Goal: Transaction & Acquisition: Purchase product/service

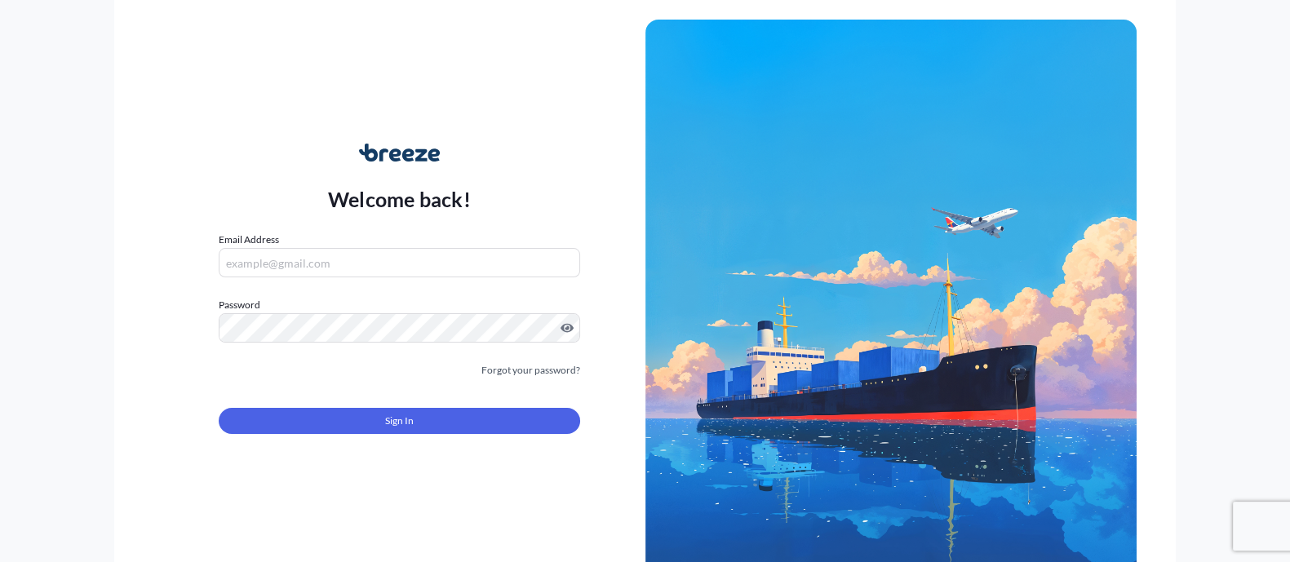
type input "[EMAIL_ADDRESS][DOMAIN_NAME]"
click at [388, 398] on div "Sign In" at bounding box center [399, 416] width 361 height 36
click at [386, 414] on span "Sign In" at bounding box center [399, 421] width 29 height 16
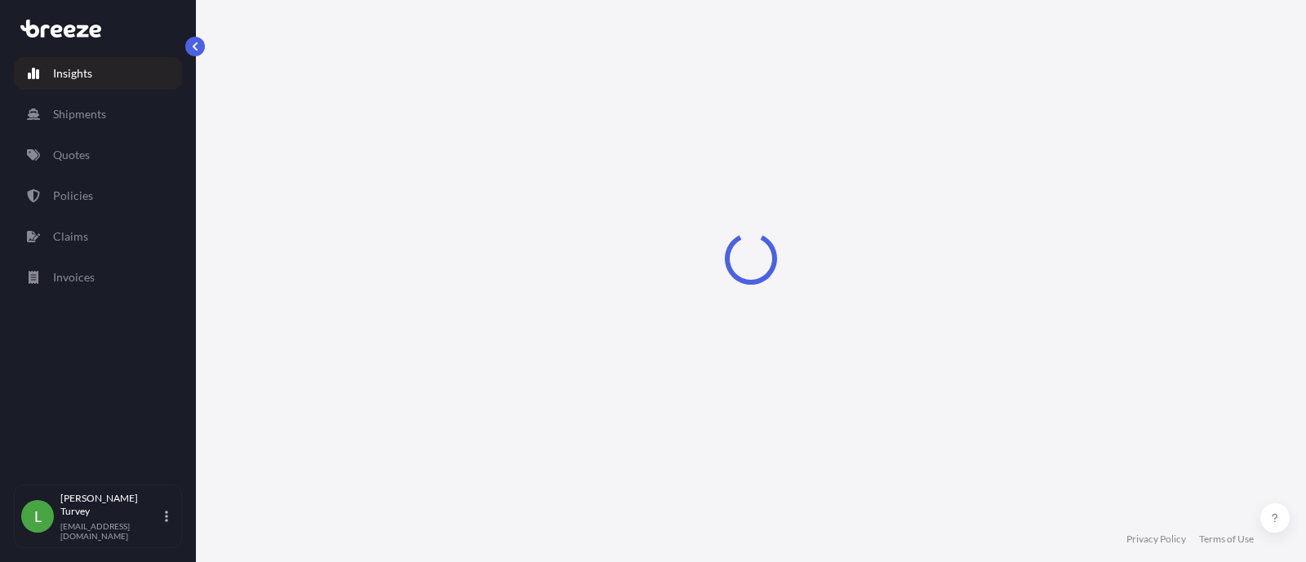
select select "2025"
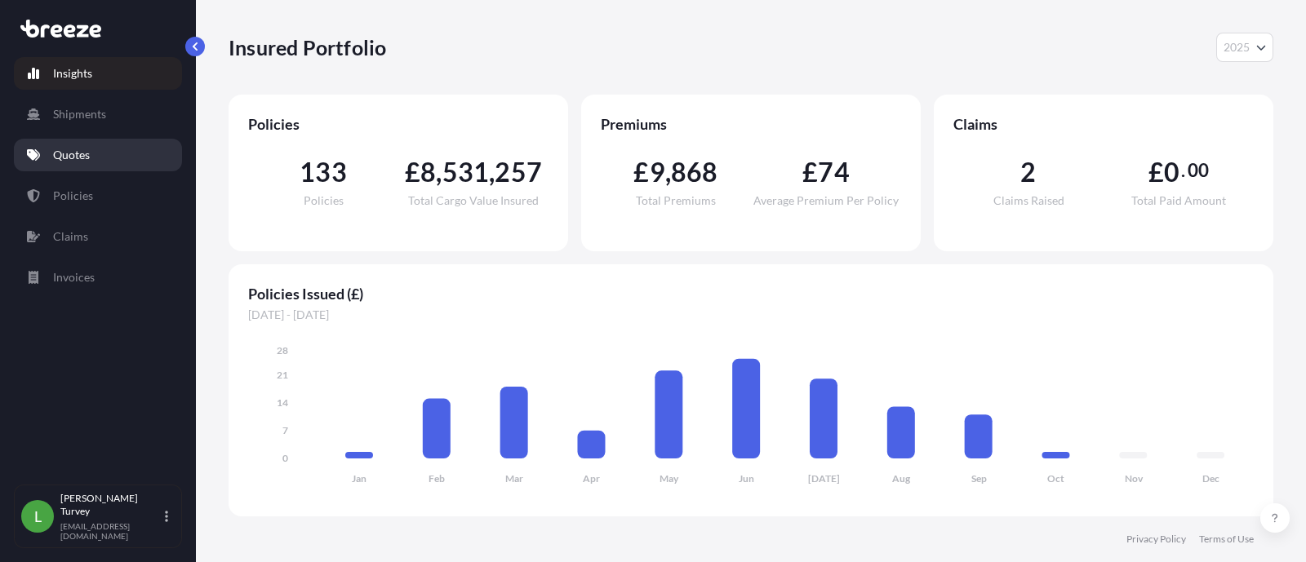
click at [121, 160] on link "Quotes" at bounding box center [98, 155] width 168 height 33
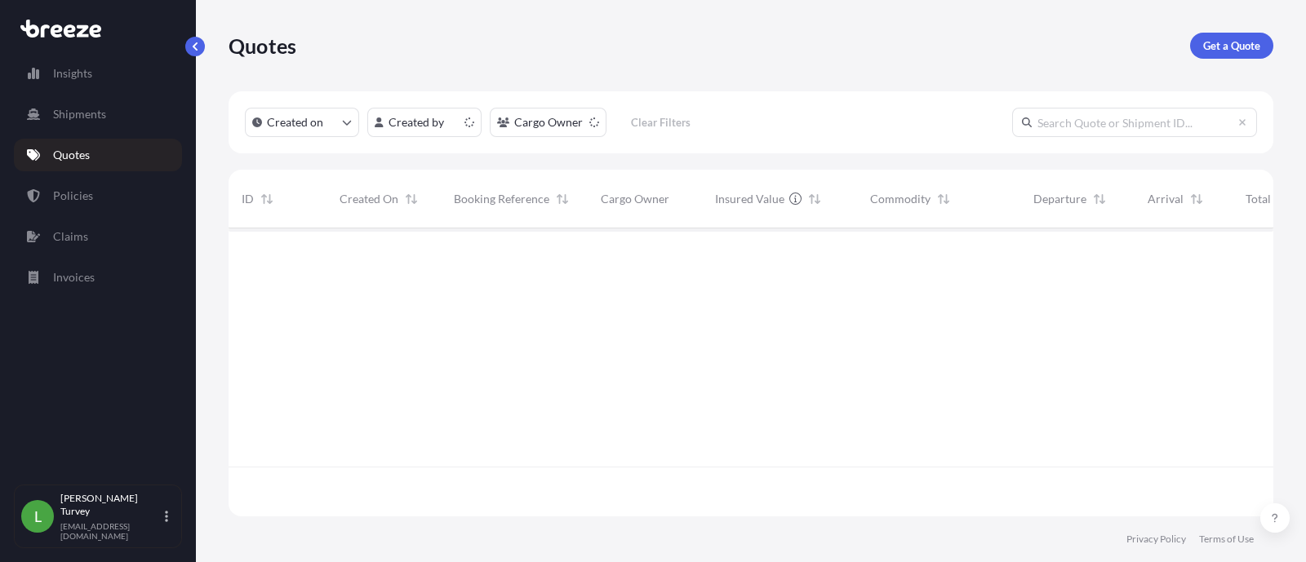
scroll to position [282, 1028]
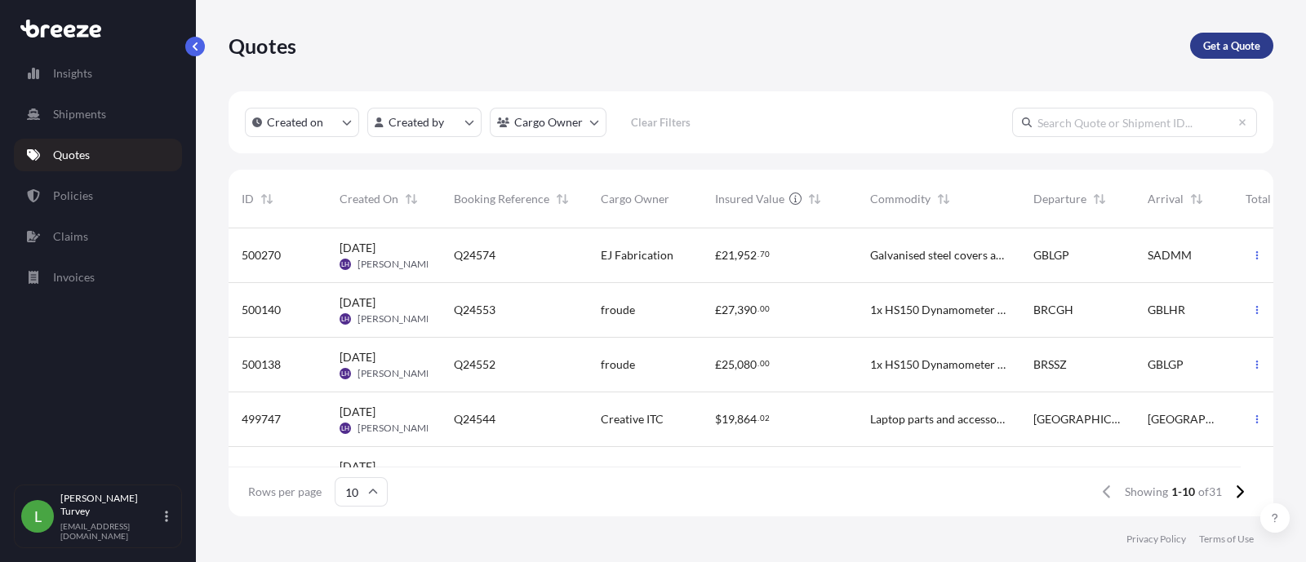
click at [1224, 49] on p "Get a Quote" at bounding box center [1231, 46] width 57 height 16
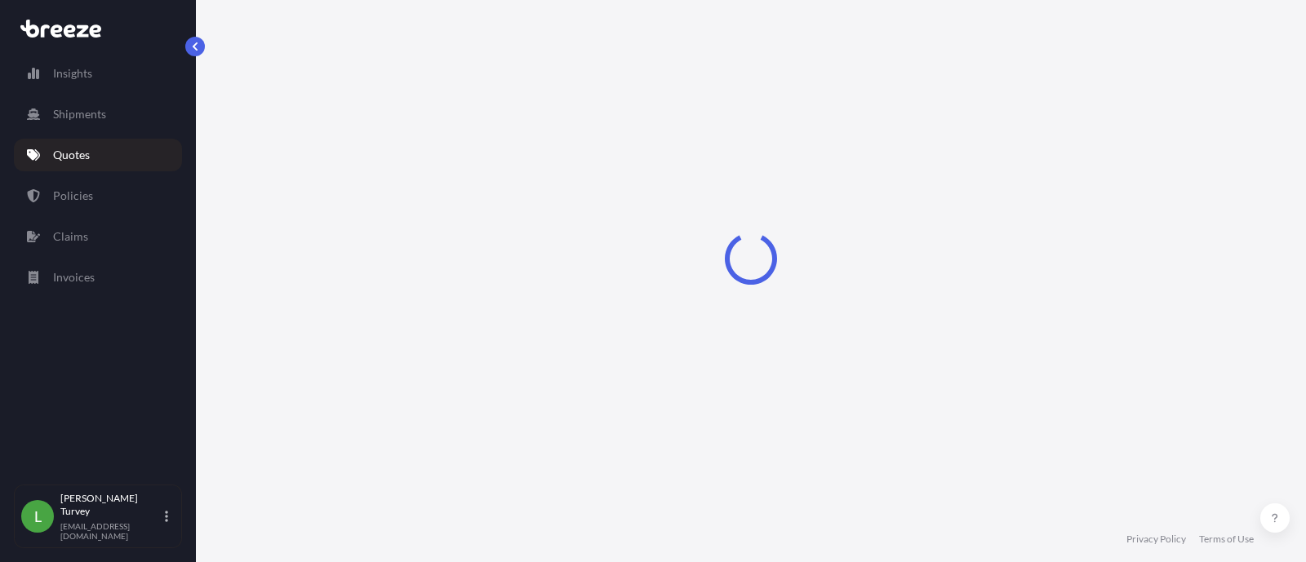
select select "Sea"
select select "1"
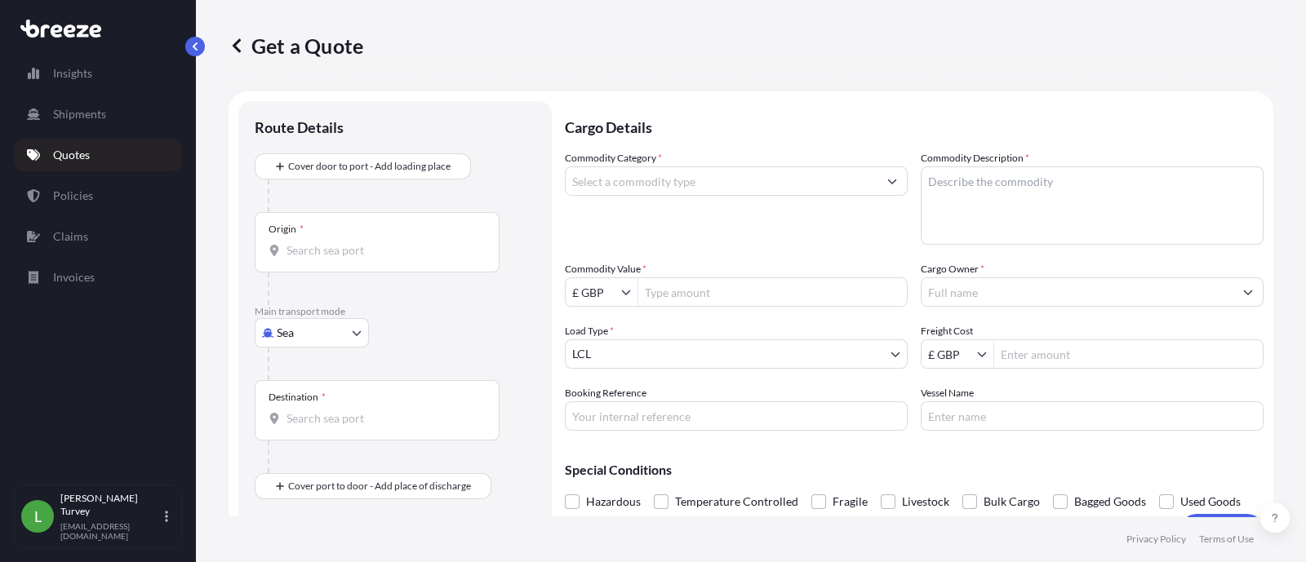
scroll to position [25, 0]
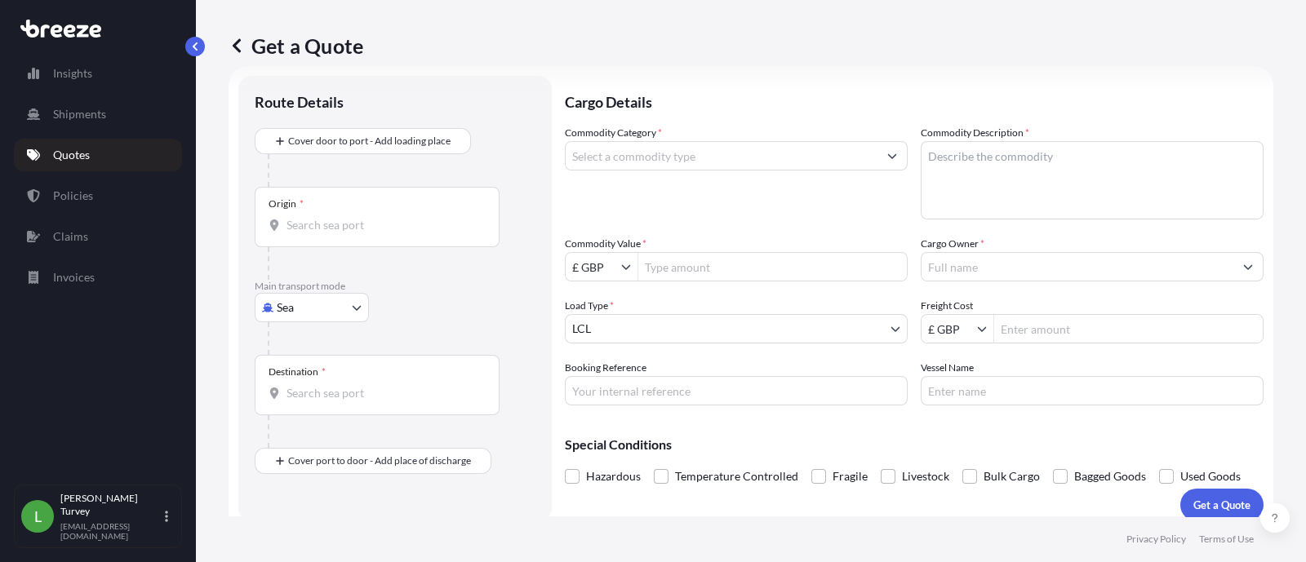
click at [351, 232] on input "Origin *" at bounding box center [382, 225] width 193 height 16
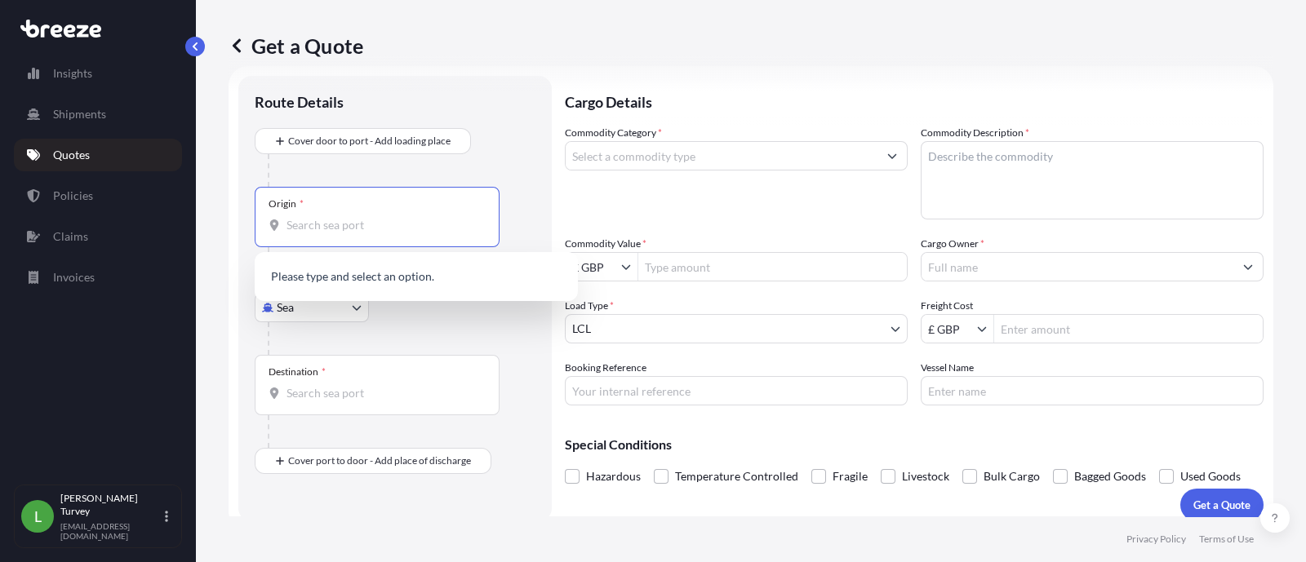
click at [282, 308] on body "0 options available. Insights Shipments Quotes Policies Claims Invoices L [PERS…" at bounding box center [653, 281] width 1306 height 562
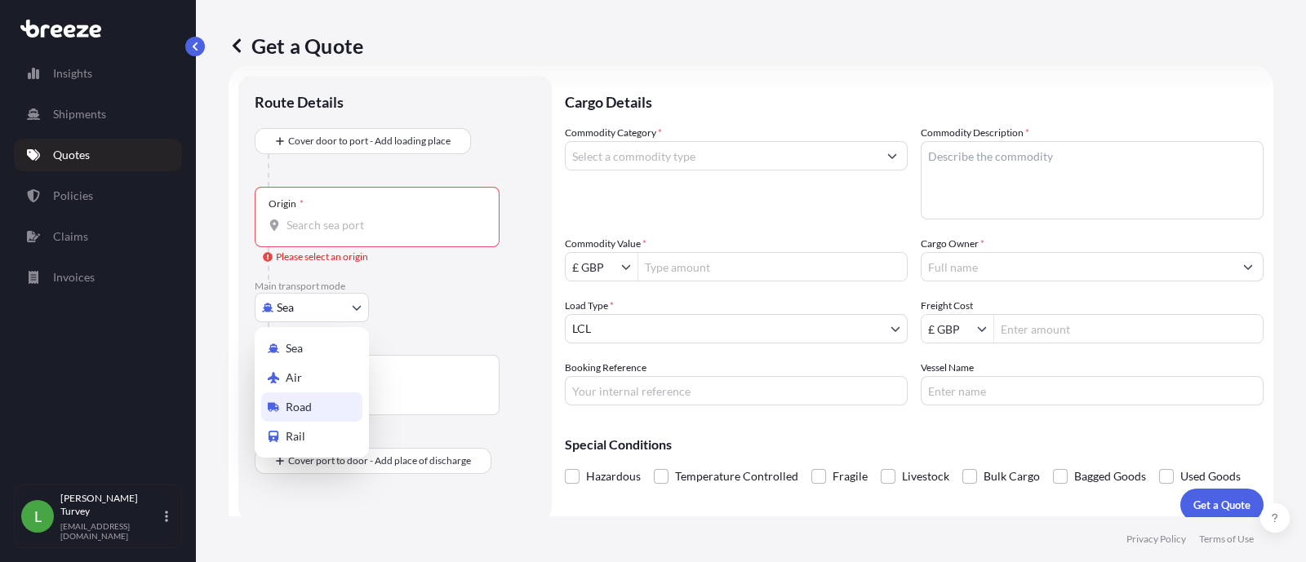
click at [302, 404] on span "Road" at bounding box center [299, 407] width 26 height 16
select select "Road"
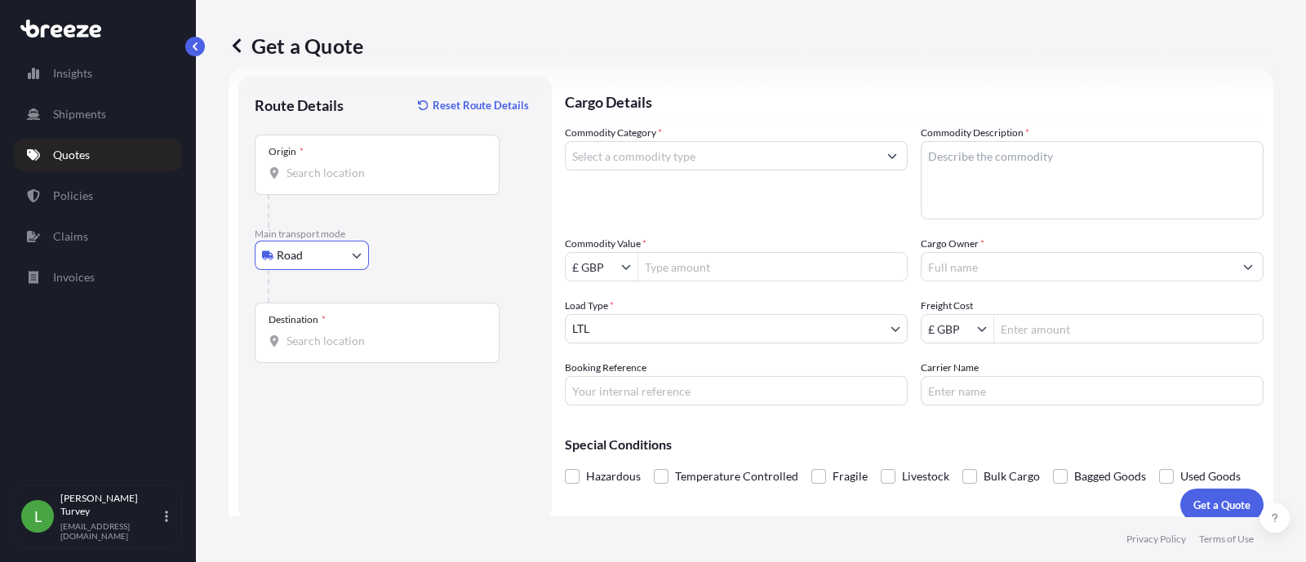
click at [330, 180] on div "Origin *" at bounding box center [377, 165] width 245 height 60
click at [330, 180] on input "Origin *" at bounding box center [382, 173] width 193 height 16
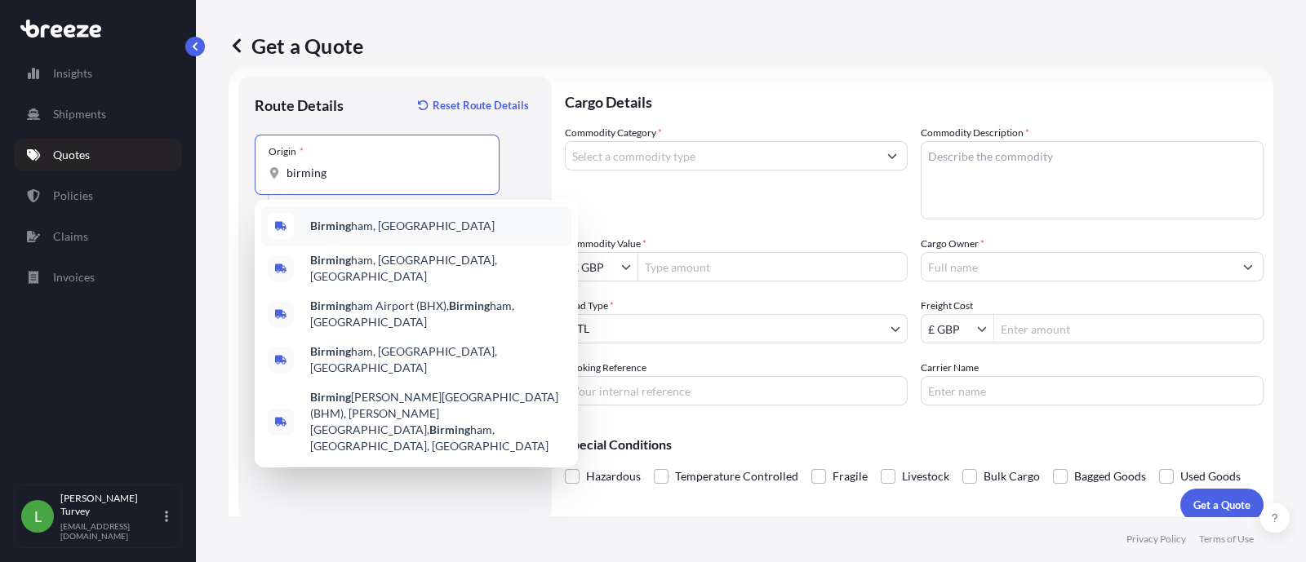
click at [368, 218] on span "Birming ham, [GEOGRAPHIC_DATA]" at bounding box center [402, 226] width 184 height 16
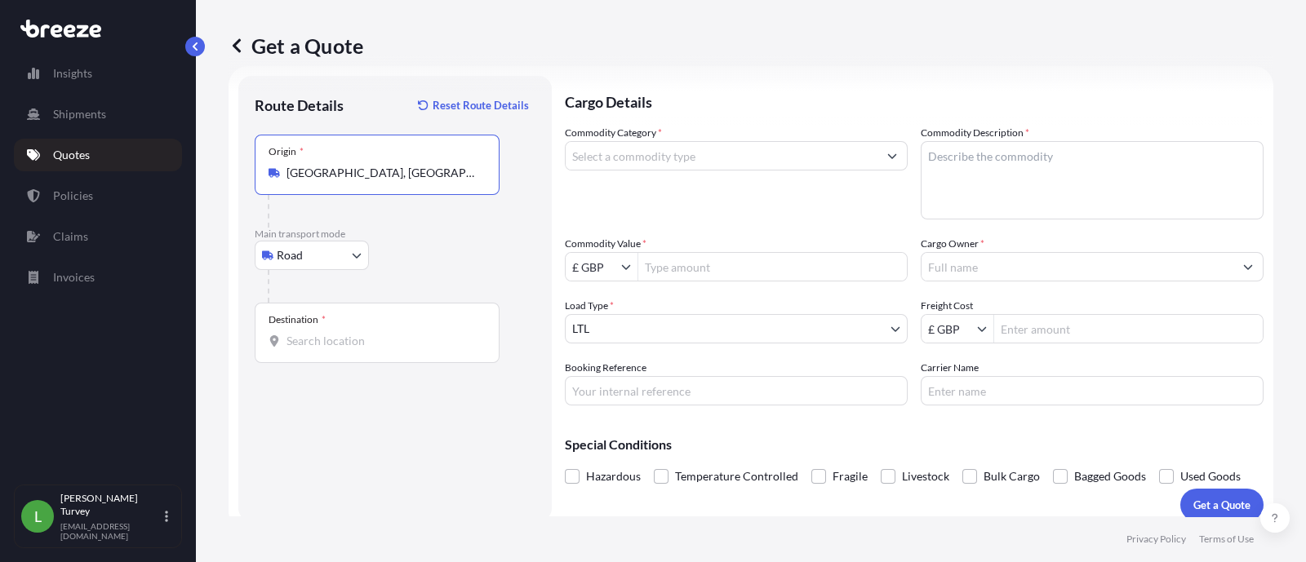
click at [387, 175] on input "[GEOGRAPHIC_DATA], [GEOGRAPHIC_DATA], [GEOGRAPHIC_DATA], [GEOGRAPHIC_DATA]" at bounding box center [382, 173] width 193 height 16
drag, startPoint x: 352, startPoint y: 171, endPoint x: 524, endPoint y: 178, distance: 171.5
click at [524, 178] on div "Origin * [GEOGRAPHIC_DATA], [GEOGRAPHIC_DATA], [GEOGRAPHIC_DATA], [GEOGRAPHIC_D…" at bounding box center [395, 181] width 281 height 93
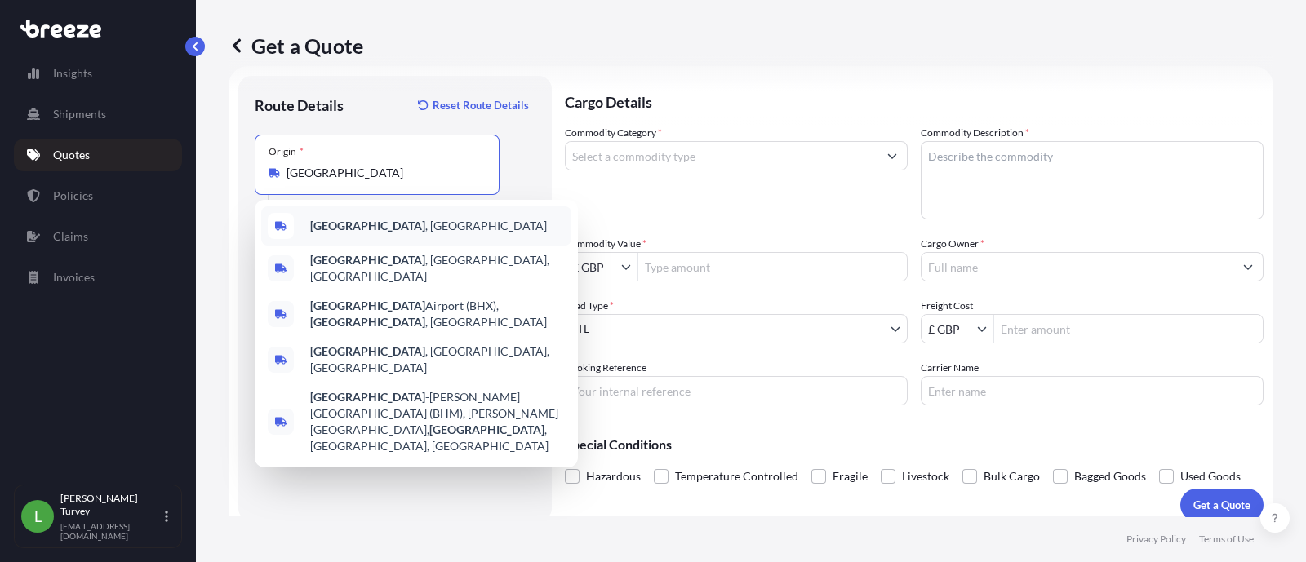
click at [432, 214] on div "[GEOGRAPHIC_DATA] , [GEOGRAPHIC_DATA]" at bounding box center [416, 225] width 310 height 39
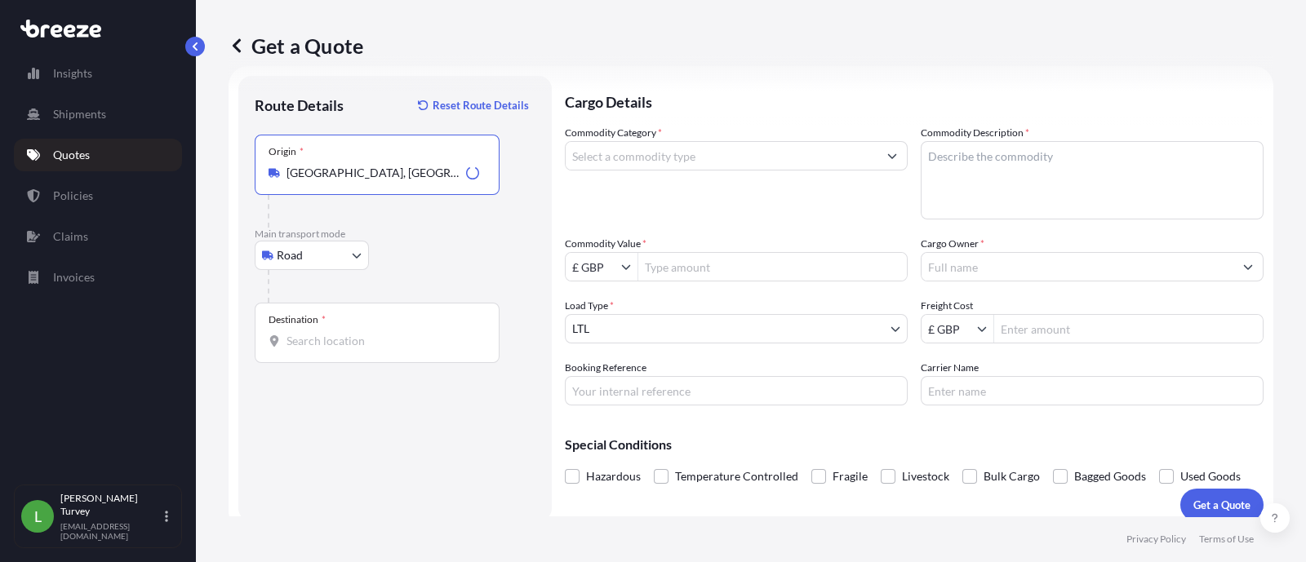
type input "[GEOGRAPHIC_DATA], [GEOGRAPHIC_DATA]"
click at [359, 355] on div "Destination *" at bounding box center [377, 333] width 245 height 60
click at [359, 349] on input "Destination *" at bounding box center [382, 341] width 193 height 16
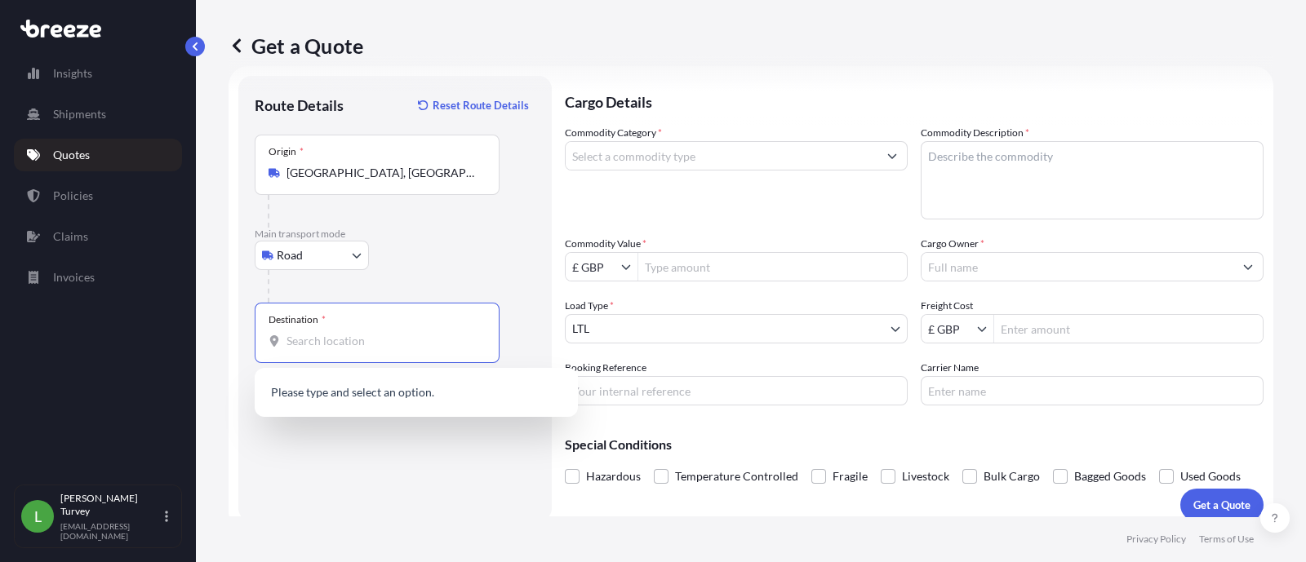
paste input "[GEOGRAPHIC_DATA]"
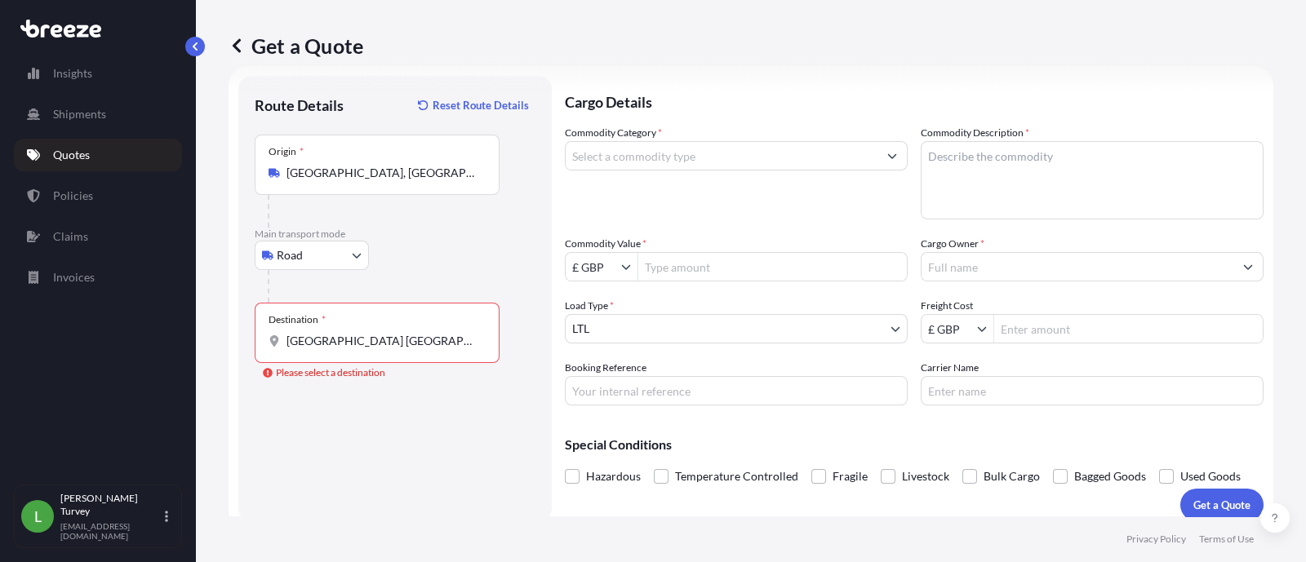
click at [437, 344] on input "[GEOGRAPHIC_DATA] [GEOGRAPHIC_DATA]" at bounding box center [382, 341] width 193 height 16
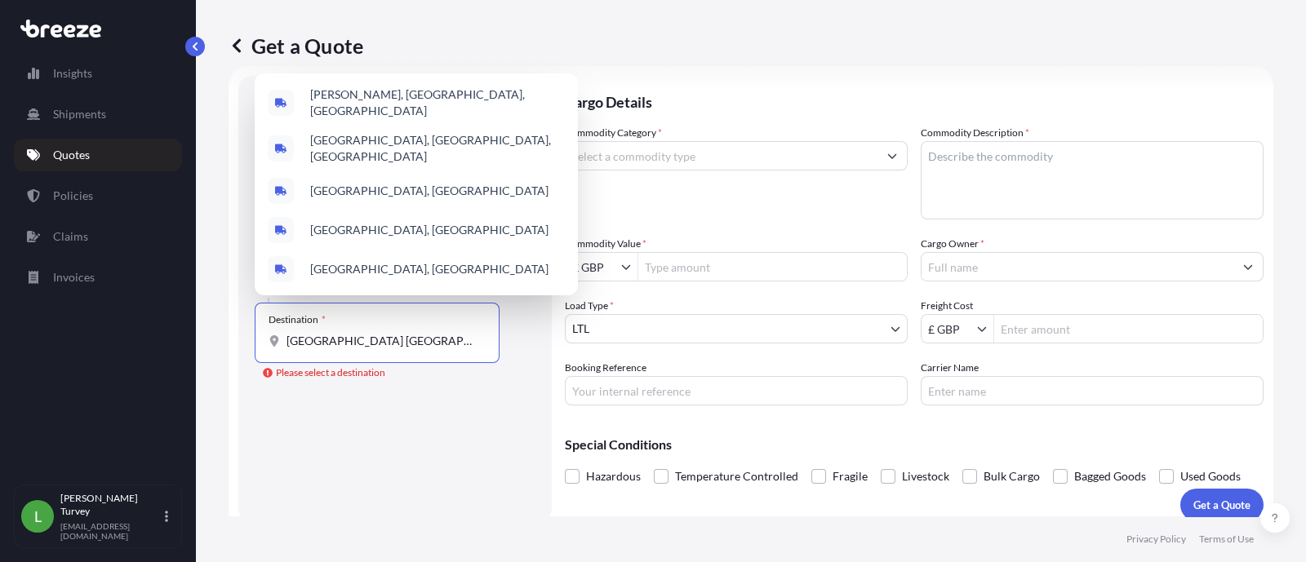
paste input "[PERSON_NAME]"
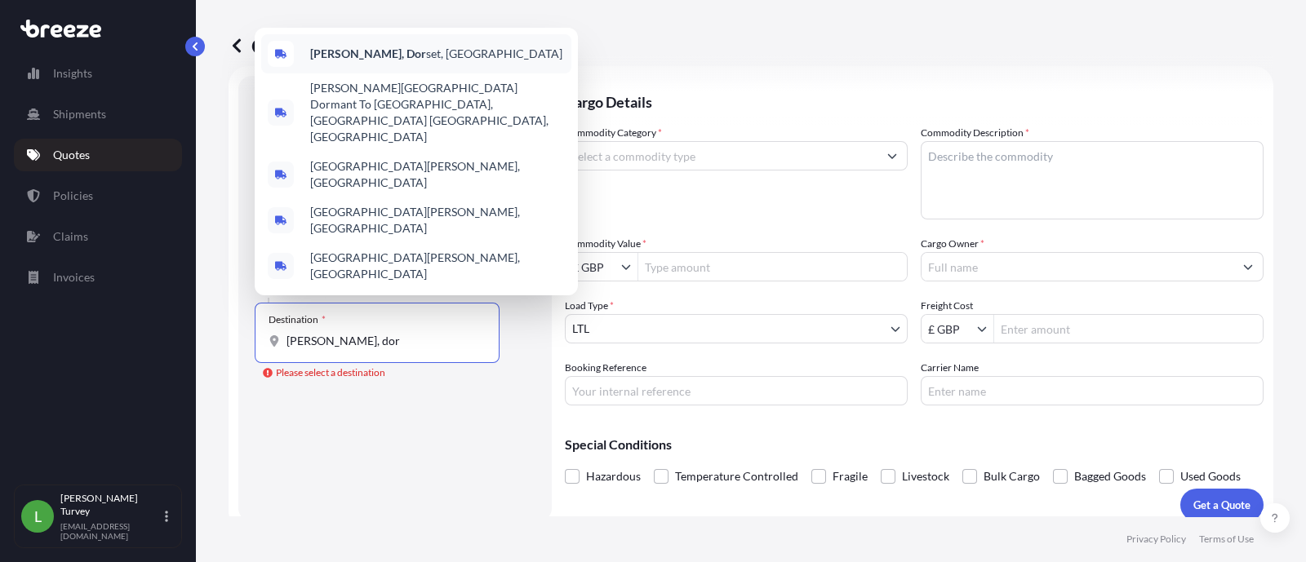
click at [411, 73] on div "[PERSON_NAME], Dor set, [GEOGRAPHIC_DATA]" at bounding box center [416, 53] width 310 height 39
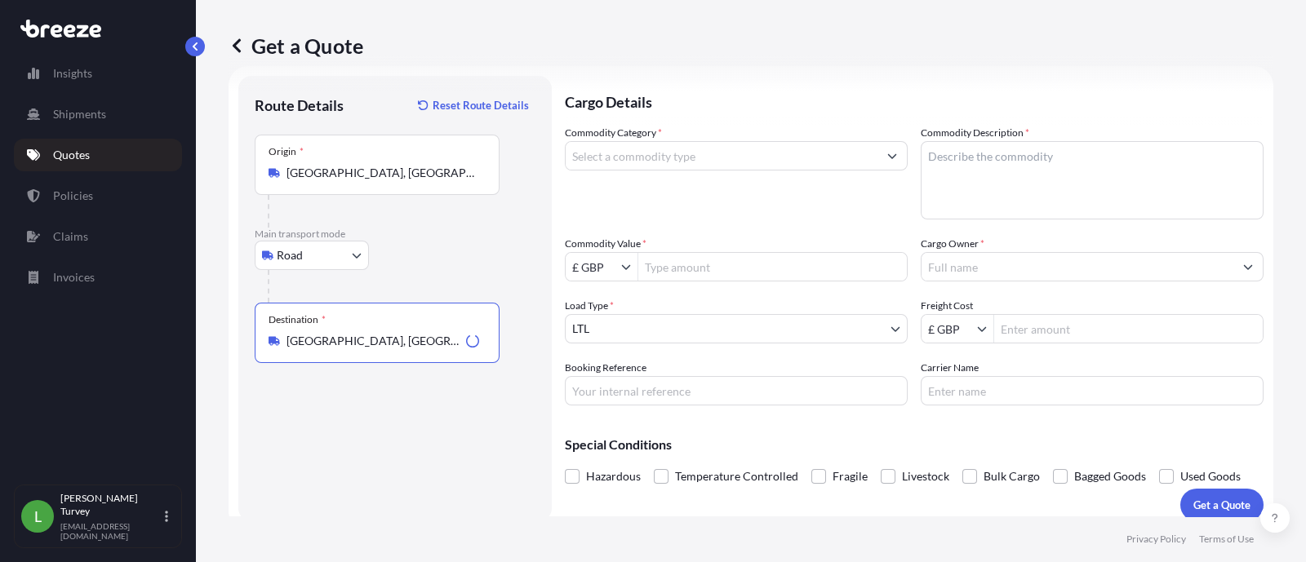
type input "[GEOGRAPHIC_DATA], [GEOGRAPHIC_DATA], [GEOGRAPHIC_DATA]"
click at [703, 151] on input "Commodity Category *" at bounding box center [721, 155] width 312 height 29
click at [708, 177] on div "Commodity Category * Automotive" at bounding box center [736, 172] width 343 height 95
click at [720, 154] on input "Automotive" at bounding box center [721, 155] width 312 height 29
drag, startPoint x: 732, startPoint y: 153, endPoint x: 554, endPoint y: 158, distance: 178.0
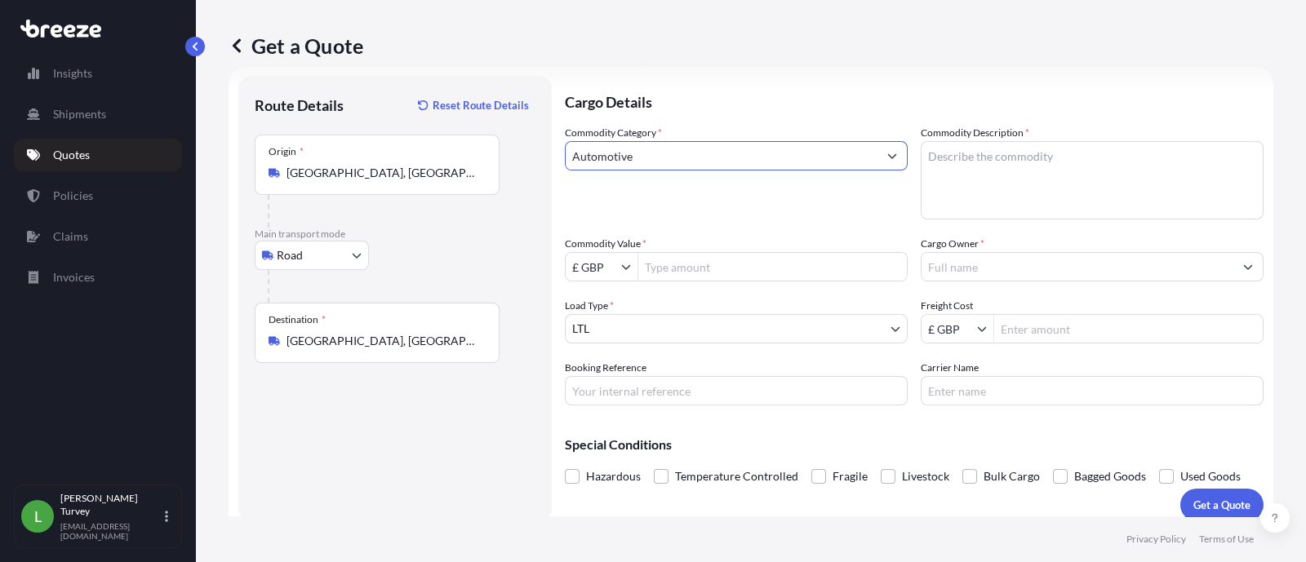
click at [554, 158] on form "Route Details Reset Route Details Place of loading Road Road Rail Origin * [GEO…" at bounding box center [750, 298] width 1044 height 465
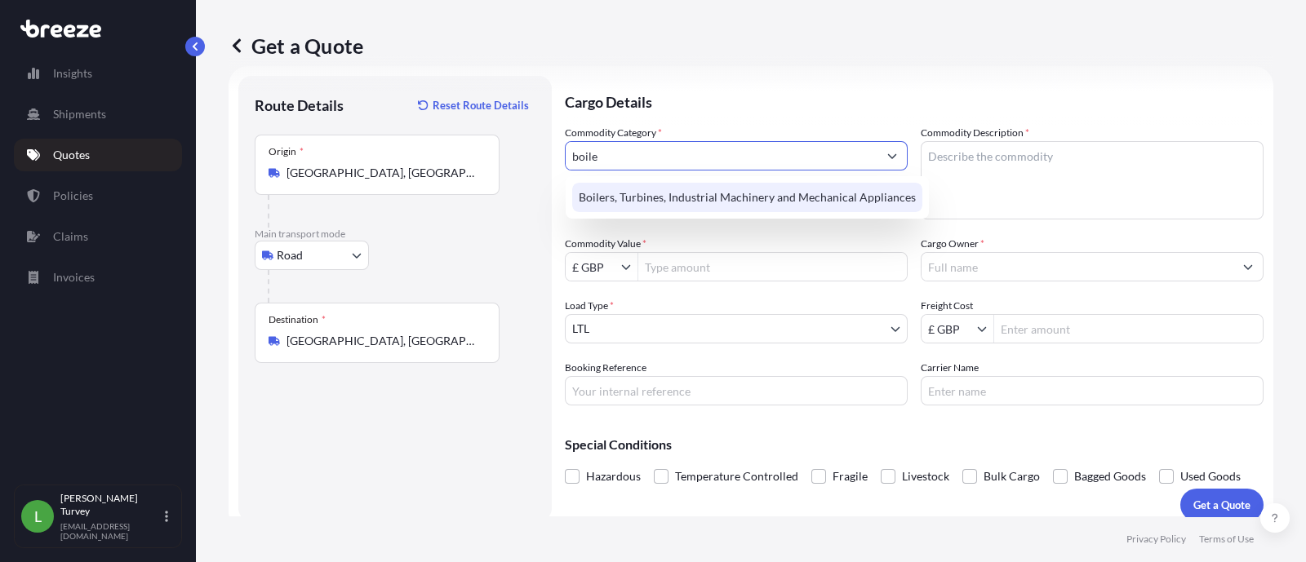
click at [666, 193] on div "Boilers, Turbines, Industrial Machinery and Mechanical Appliances" at bounding box center [747, 197] width 350 height 29
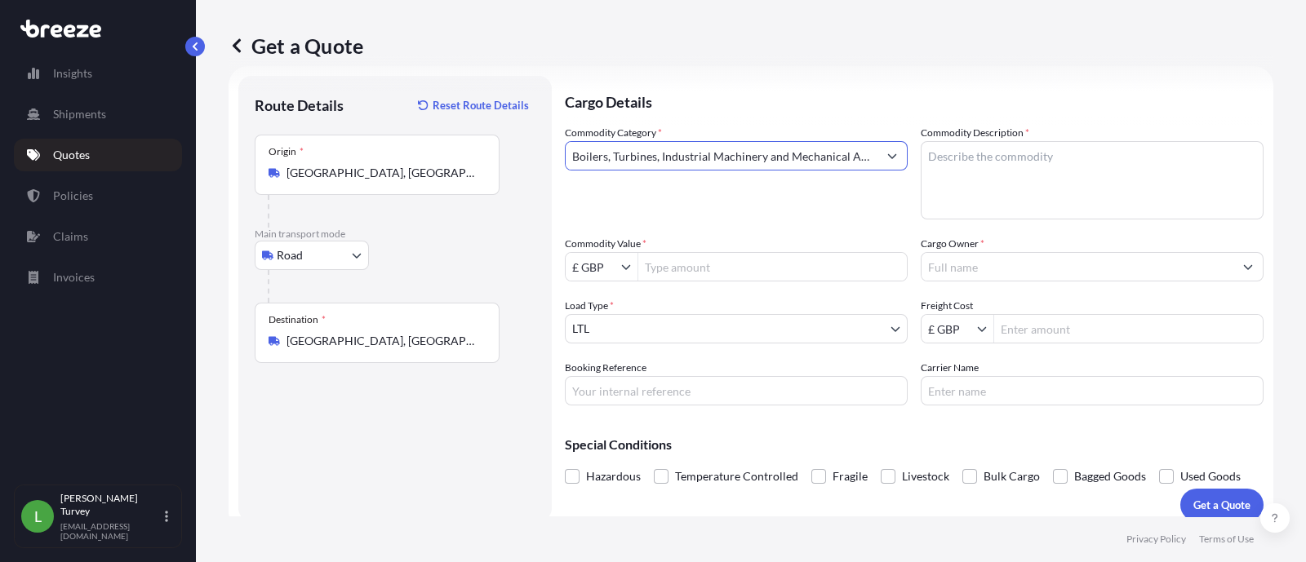
type input "Boilers, Turbines, Industrial Machinery and Mechanical Appliances"
click at [704, 282] on div "Commodity Category * Boilers, Turbines, Industrial Machinery and Mechanical App…" at bounding box center [914, 265] width 698 height 281
click at [845, 267] on input "Commodity Value *" at bounding box center [772, 266] width 268 height 29
click at [813, 264] on input "Commodity Value *" at bounding box center [772, 266] width 268 height 29
type input "1,110"
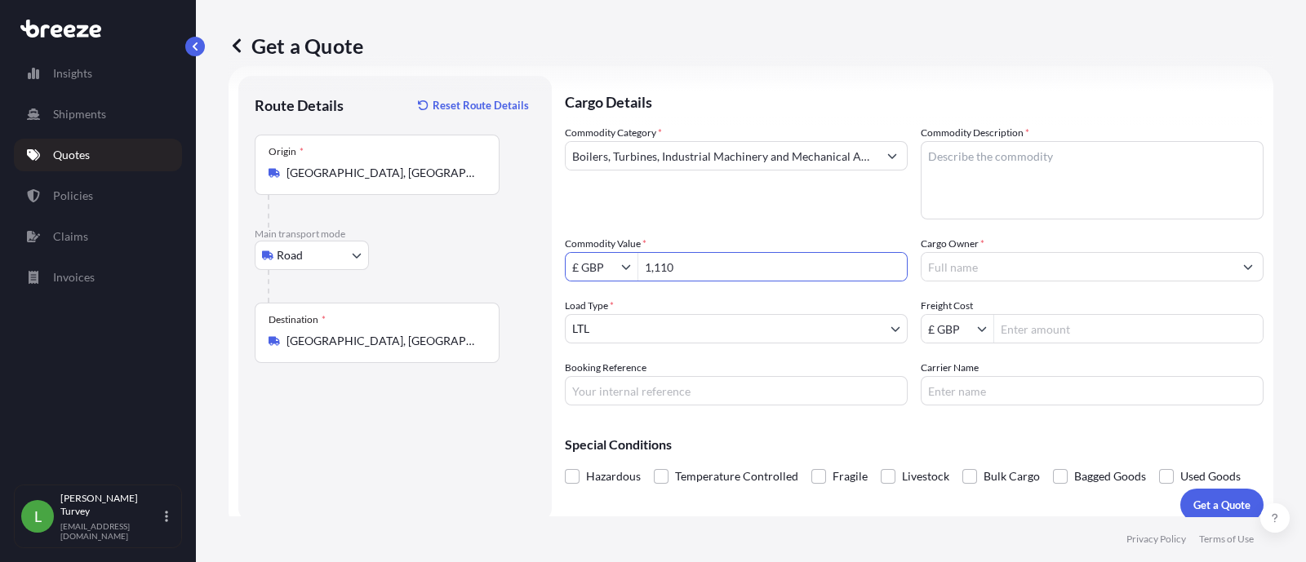
click at [783, 293] on div "Commodity Category * Boilers, Turbines, Industrial Machinery and Mechanical App…" at bounding box center [914, 265] width 698 height 281
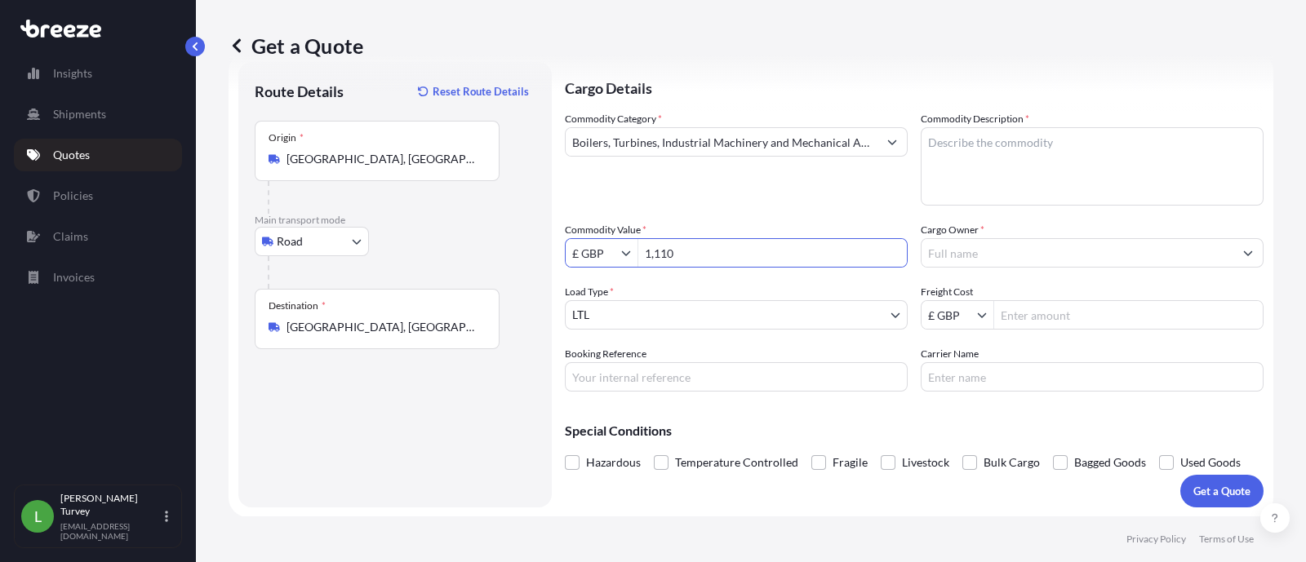
click at [765, 252] on input "1,110" at bounding box center [772, 252] width 268 height 29
click at [1007, 248] on input "Cargo Owner *" at bounding box center [1077, 252] width 312 height 29
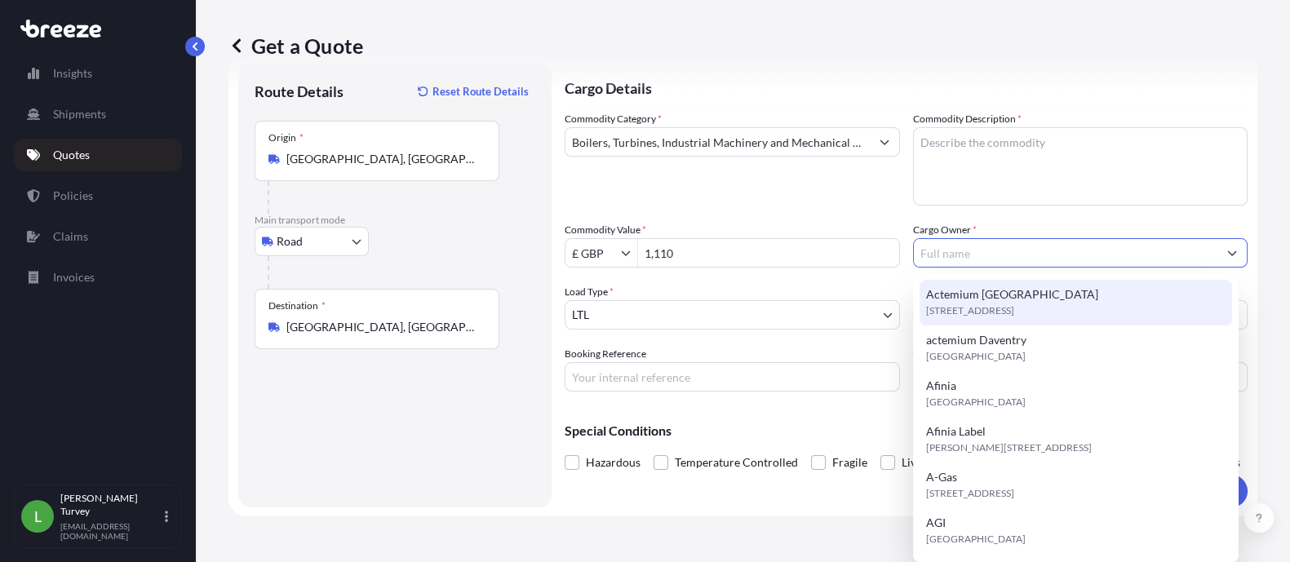
click at [1000, 303] on span "[STREET_ADDRESS]" at bounding box center [970, 311] width 88 height 16
type input "Actemium [GEOGRAPHIC_DATA]"
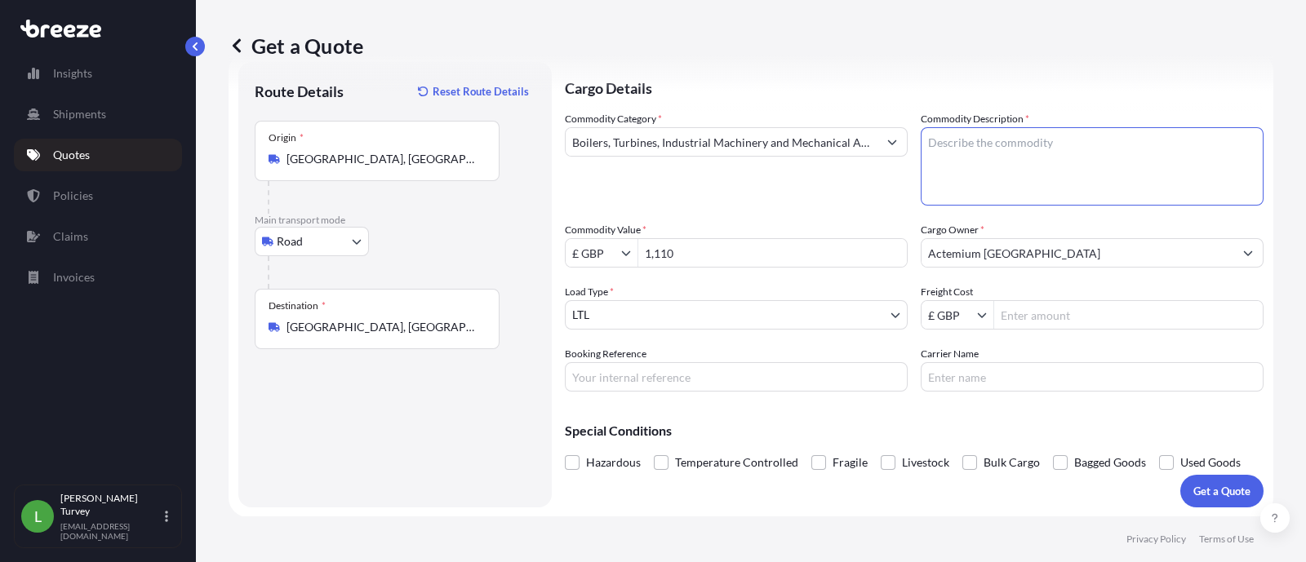
click at [1012, 168] on textarea "Commodity Description *" at bounding box center [1091, 166] width 343 height 78
click at [1027, 179] on div "Commodity Description *" at bounding box center [1091, 158] width 343 height 95
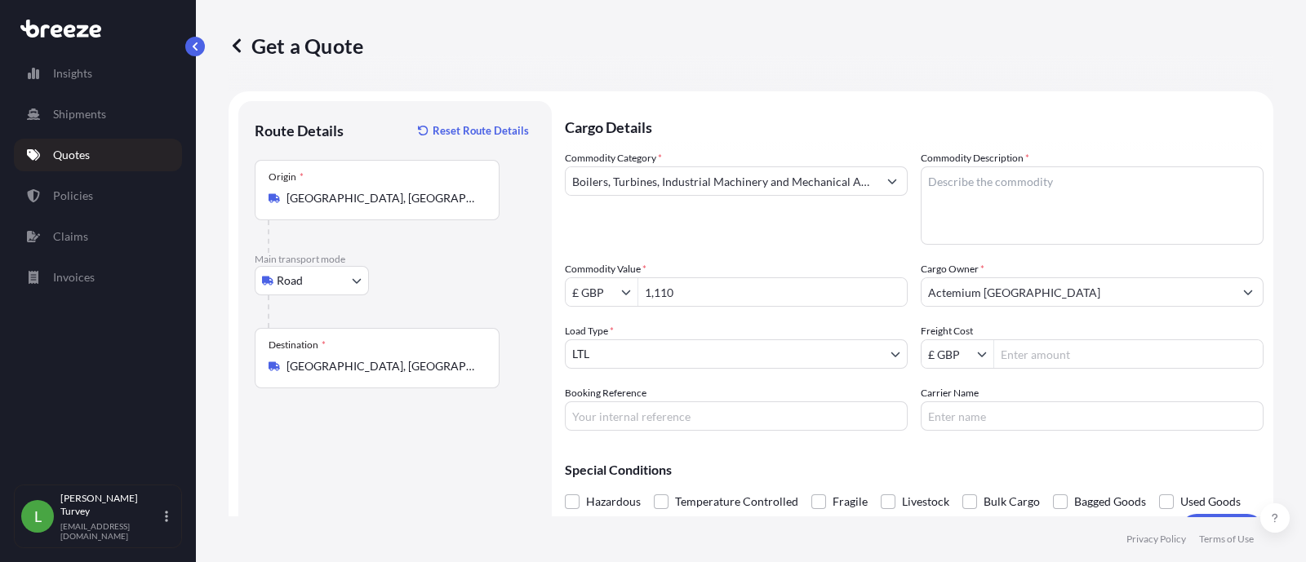
click at [955, 215] on textarea "Commodity Description *" at bounding box center [1091, 205] width 343 height 78
click at [1031, 358] on input "Freight Cost" at bounding box center [1128, 353] width 268 height 29
type input "90"
click at [1035, 210] on textarea "Commodity Description *" at bounding box center [1091, 205] width 343 height 78
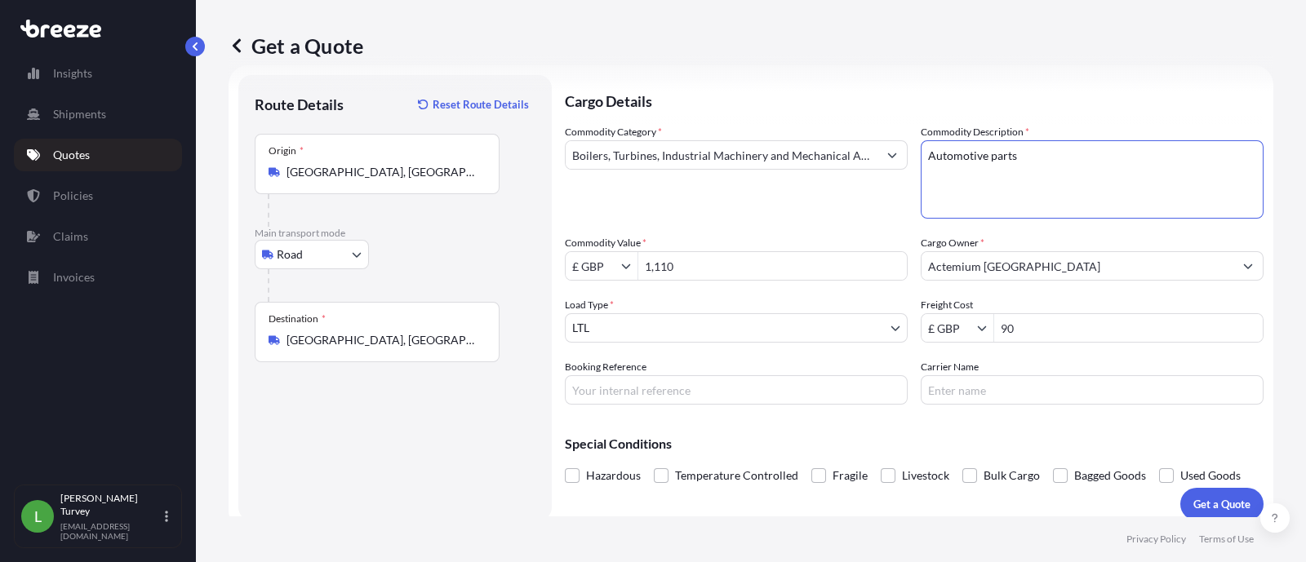
scroll to position [39, 0]
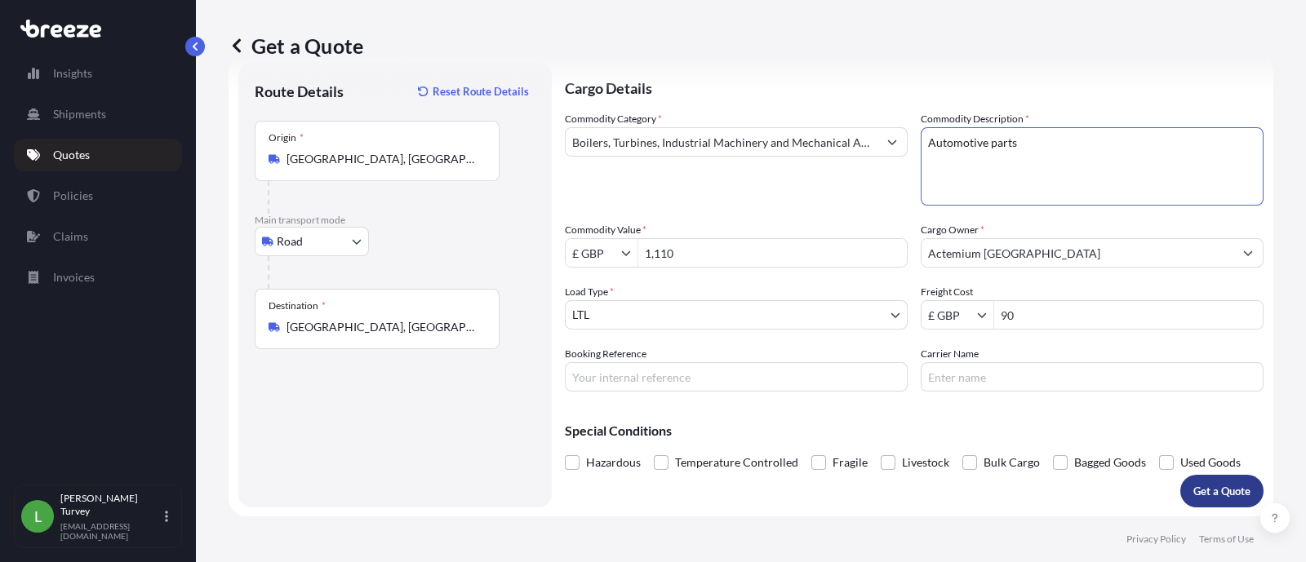
type textarea "Automotive parts"
click at [1230, 497] on p "Get a Quote" at bounding box center [1221, 491] width 57 height 16
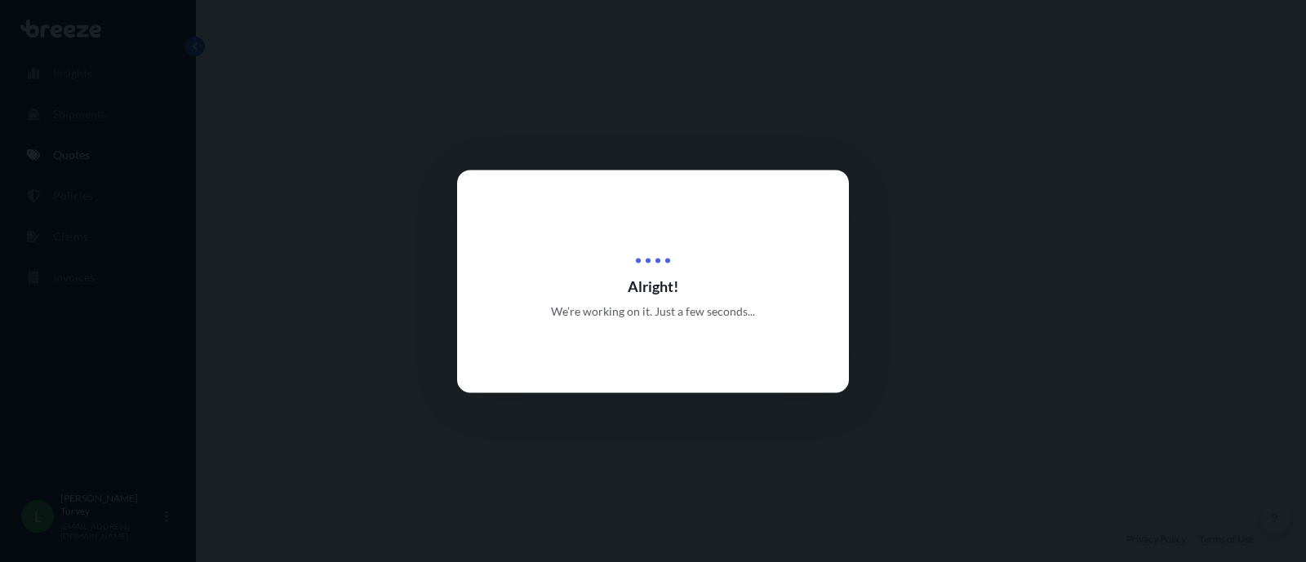
select select "Road"
select select "1"
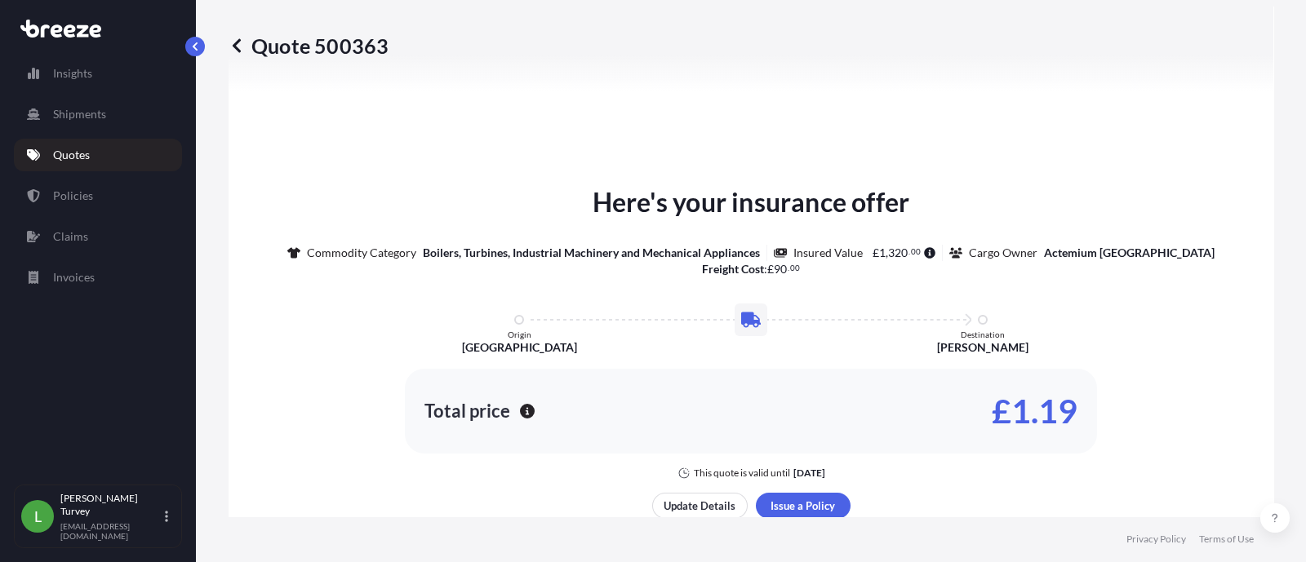
scroll to position [762, 0]
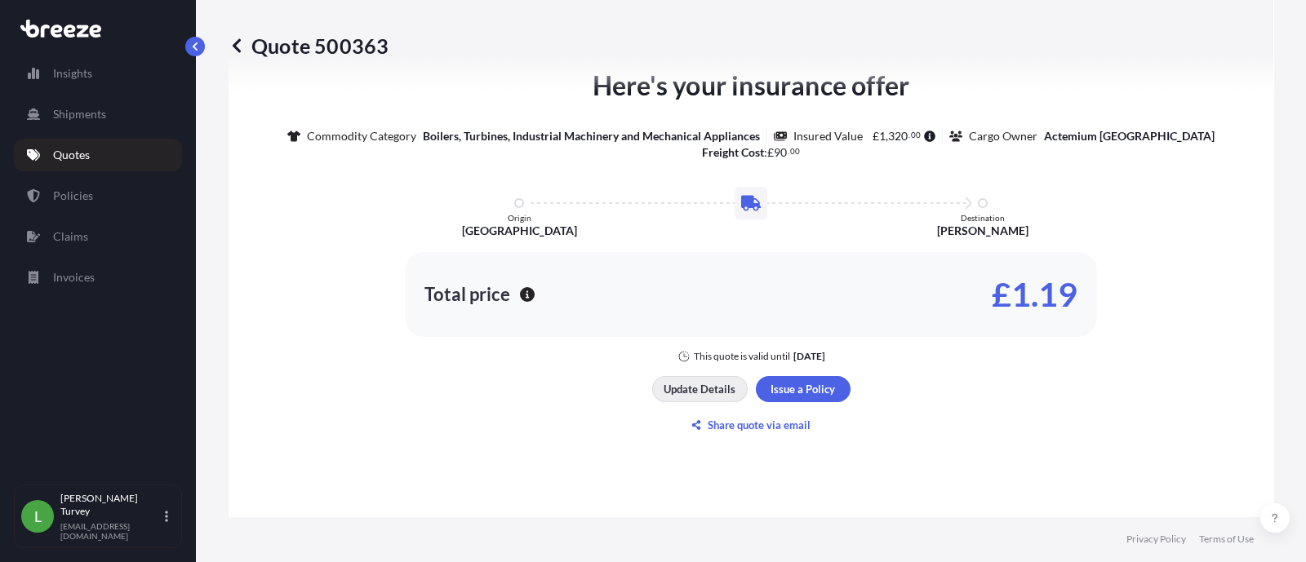
click at [721, 393] on p "Update Details" at bounding box center [699, 389] width 72 height 16
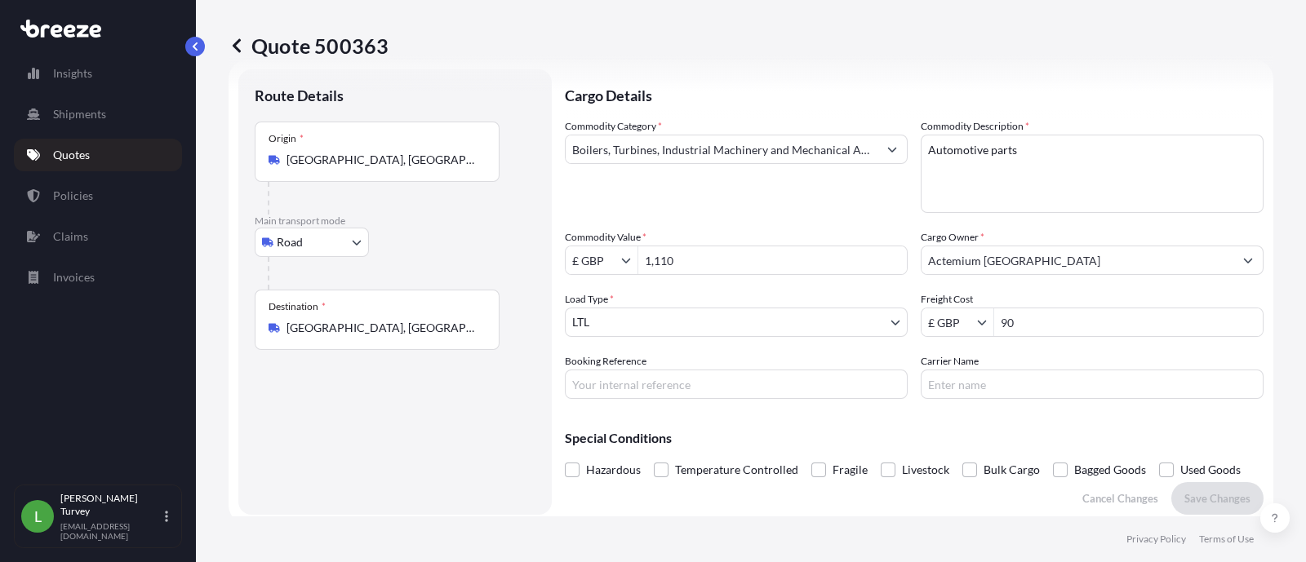
scroll to position [25, 0]
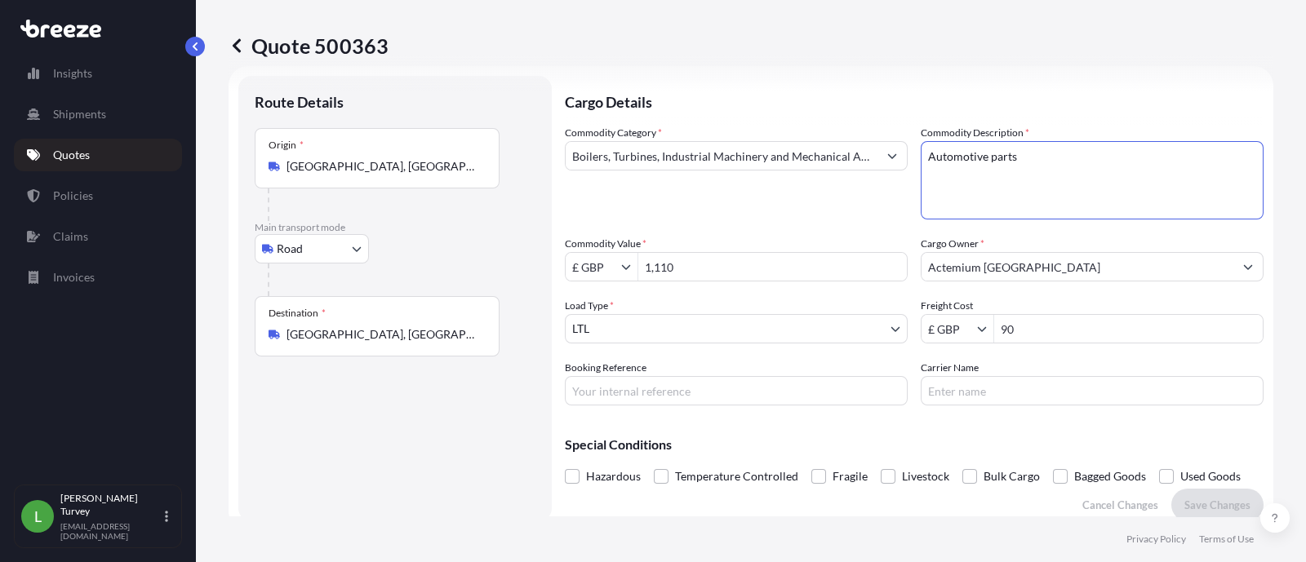
click at [920, 157] on textarea "Automotive parts" at bounding box center [1091, 180] width 343 height 78
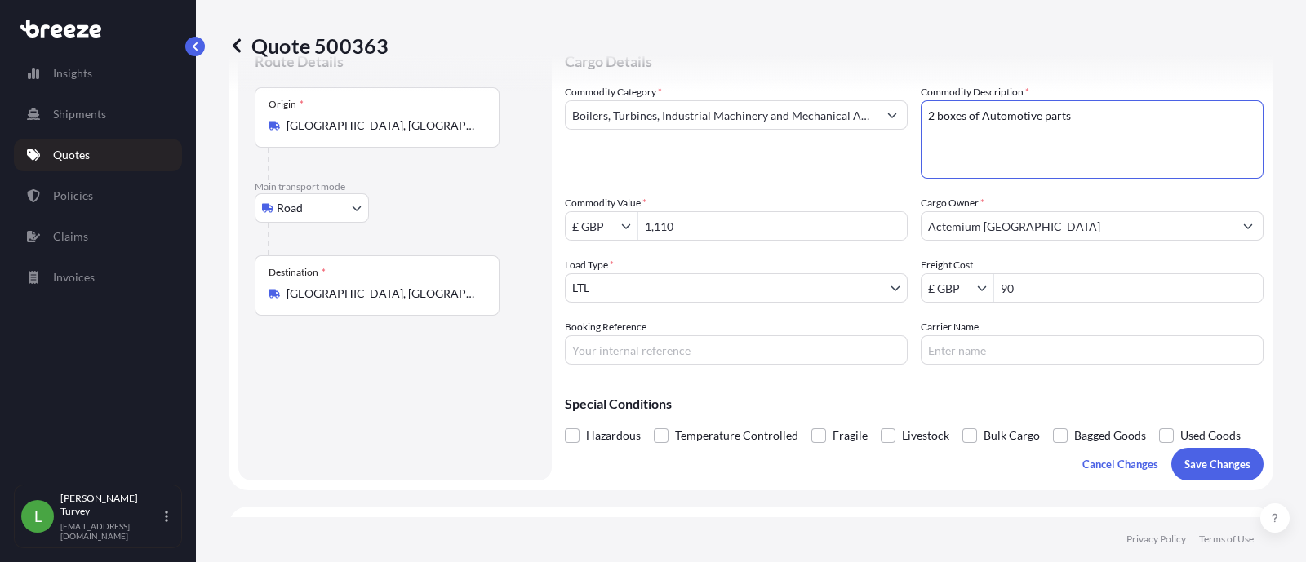
scroll to position [162, 0]
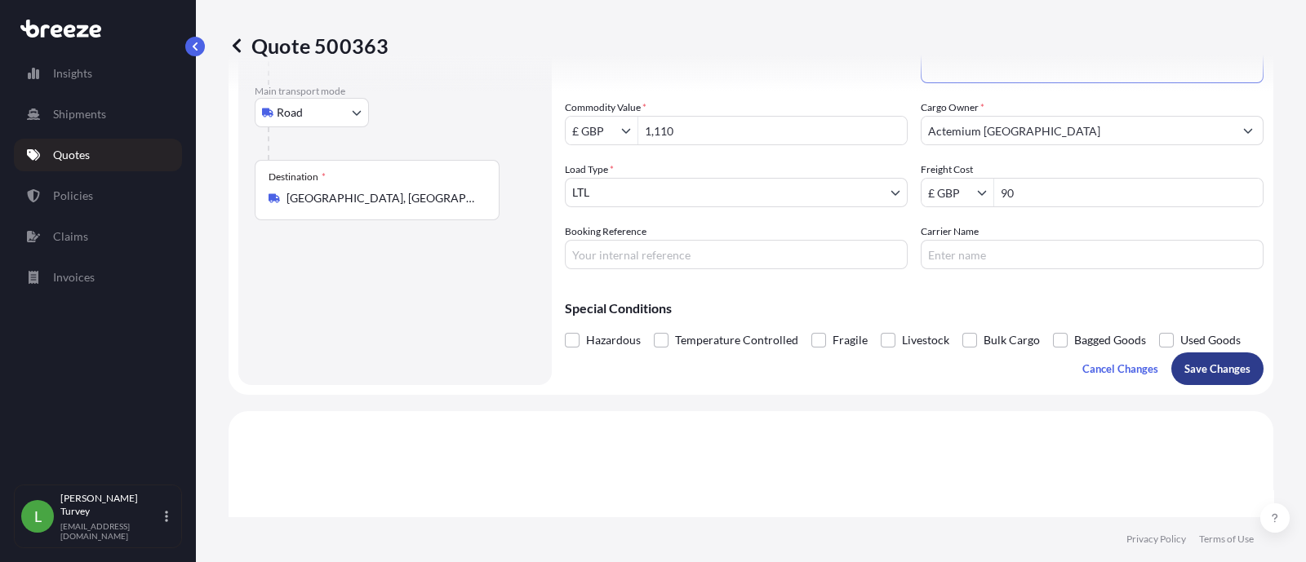
type textarea "2 boxes of Automotive parts"
click at [1201, 375] on p "Save Changes" at bounding box center [1217, 369] width 66 height 16
select select "Road"
select select "1"
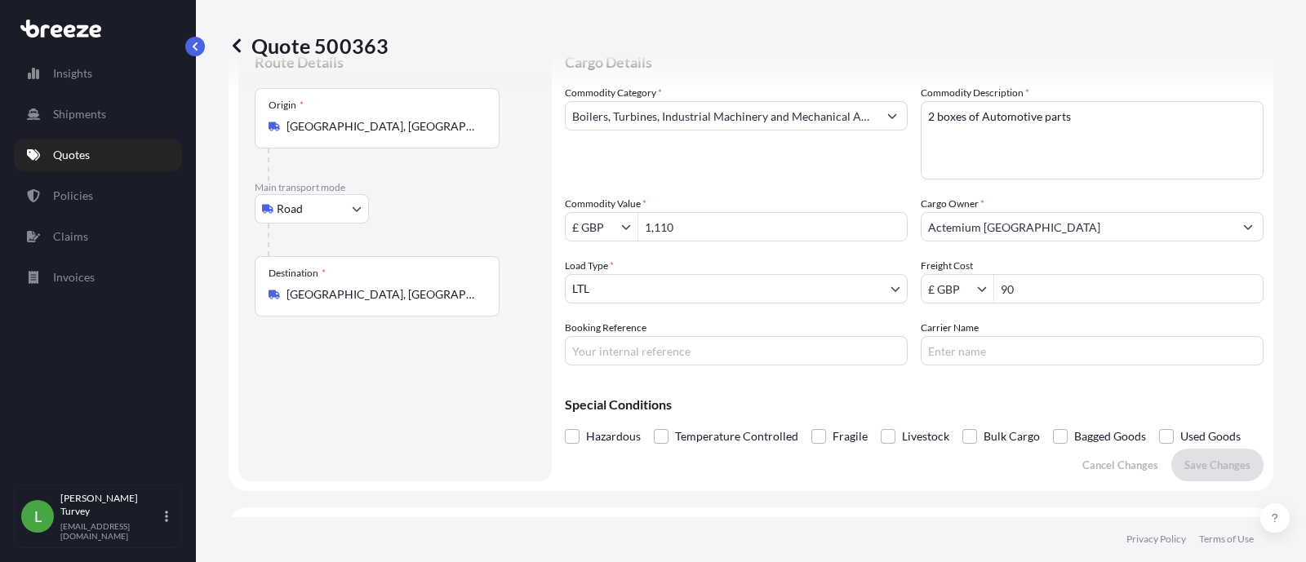
scroll to position [0, 0]
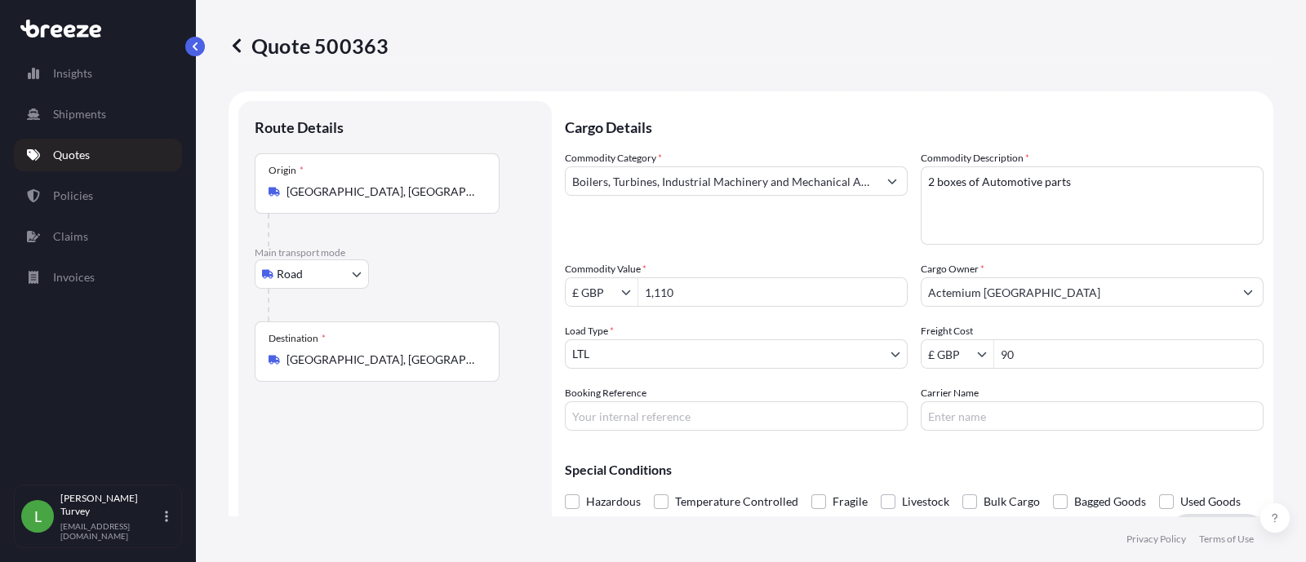
click at [239, 58] on div "Quote 500363" at bounding box center [750, 45] width 1044 height 91
click at [241, 47] on icon at bounding box center [236, 46] width 16 height 16
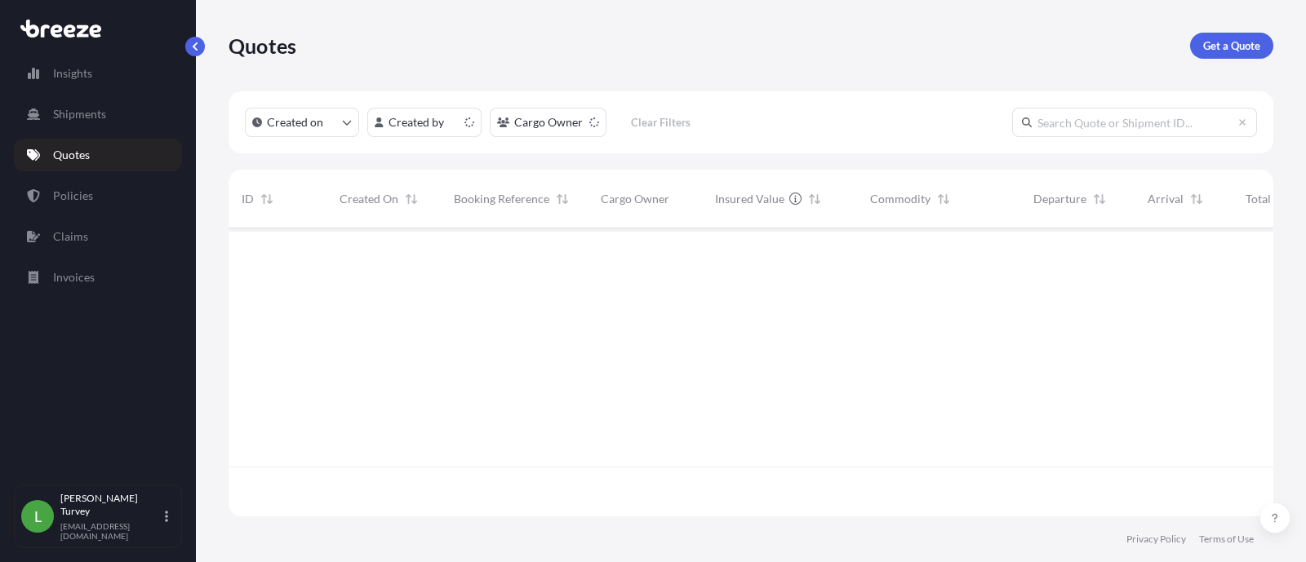
scroll to position [282, 1028]
click at [1213, 50] on p "Get a Quote" at bounding box center [1231, 46] width 57 height 16
select select "Sea"
select select "1"
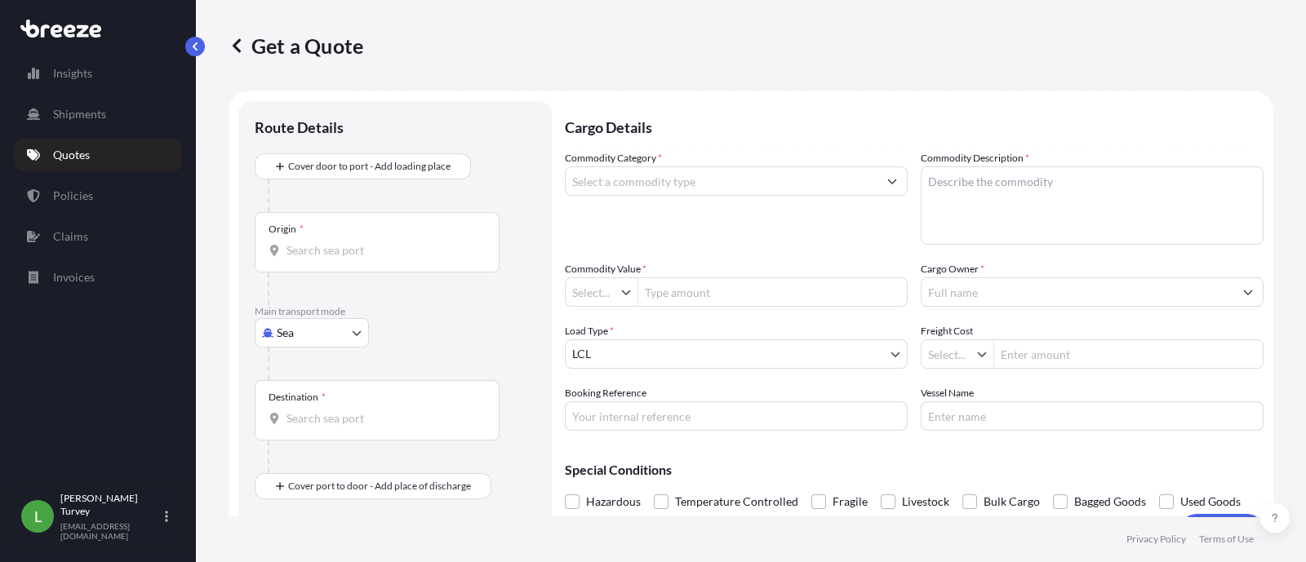
type input "£ GBP"
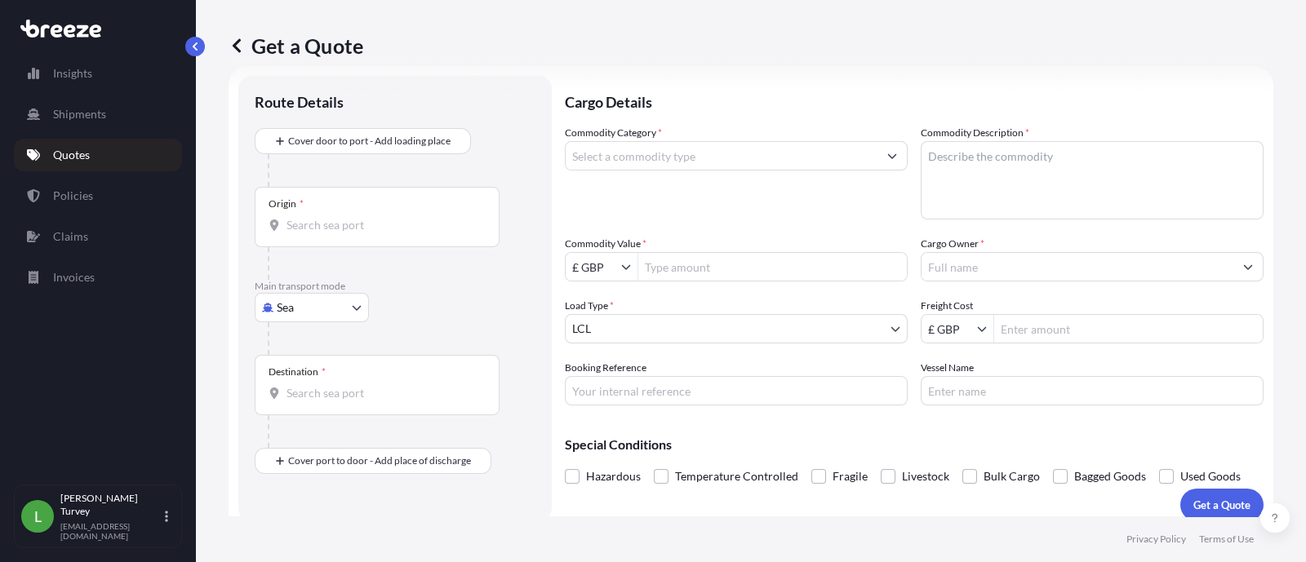
click at [406, 211] on div "Origin *" at bounding box center [377, 217] width 245 height 60
click at [406, 217] on input "Origin *" at bounding box center [382, 225] width 193 height 16
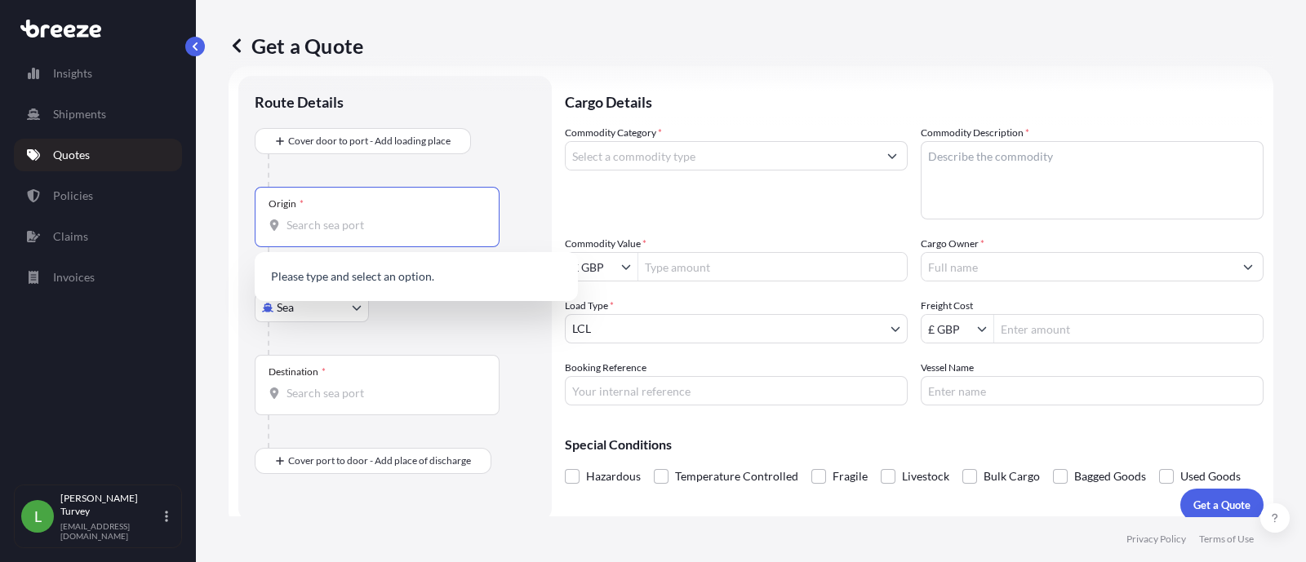
paste input "[GEOGRAPHIC_DATA]"
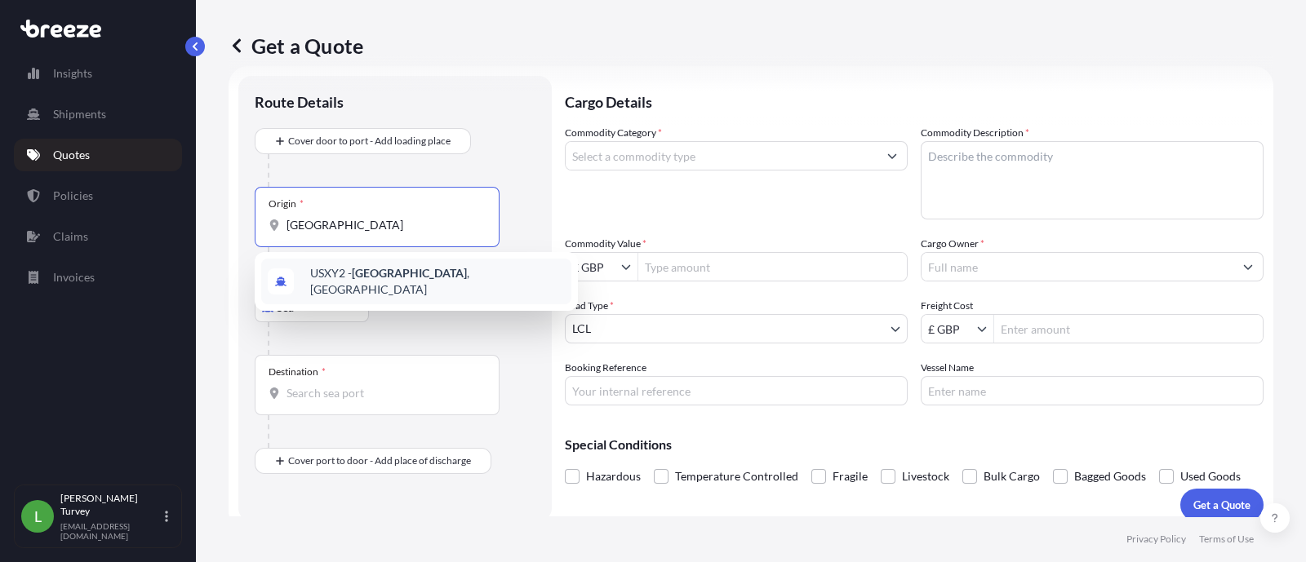
type input "[GEOGRAPHIC_DATA]"
click at [330, 309] on body "0 options available. 1 option available. Insights Shipments Quotes Policies Cla…" at bounding box center [653, 281] width 1306 height 562
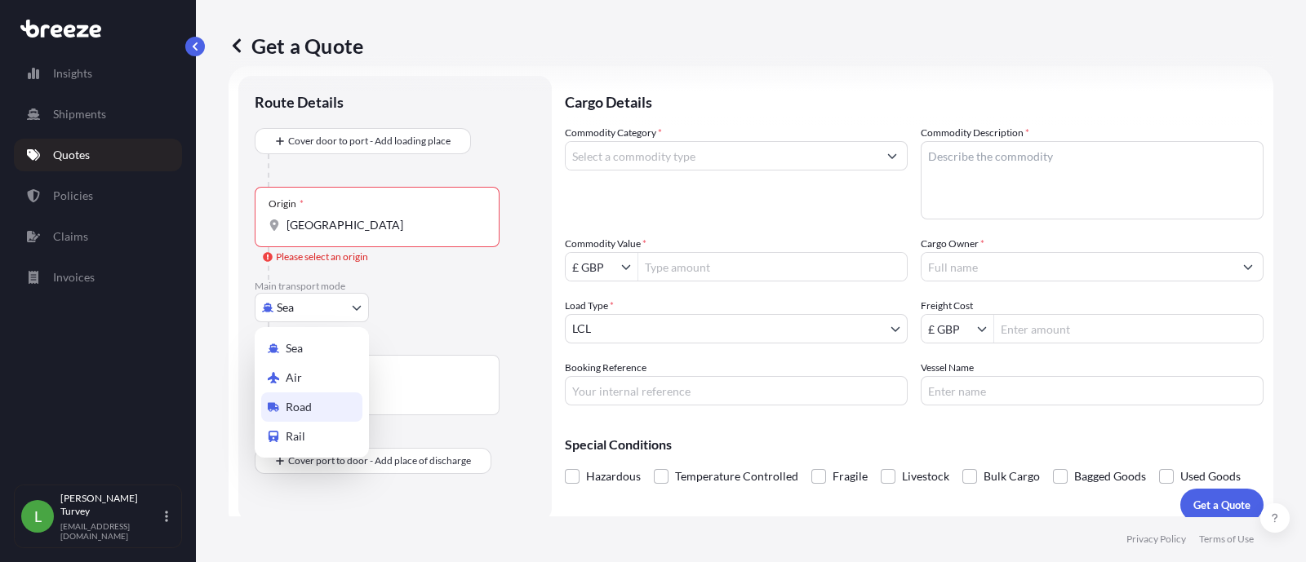
click at [294, 399] on span "Road" at bounding box center [299, 407] width 26 height 16
select select "Road"
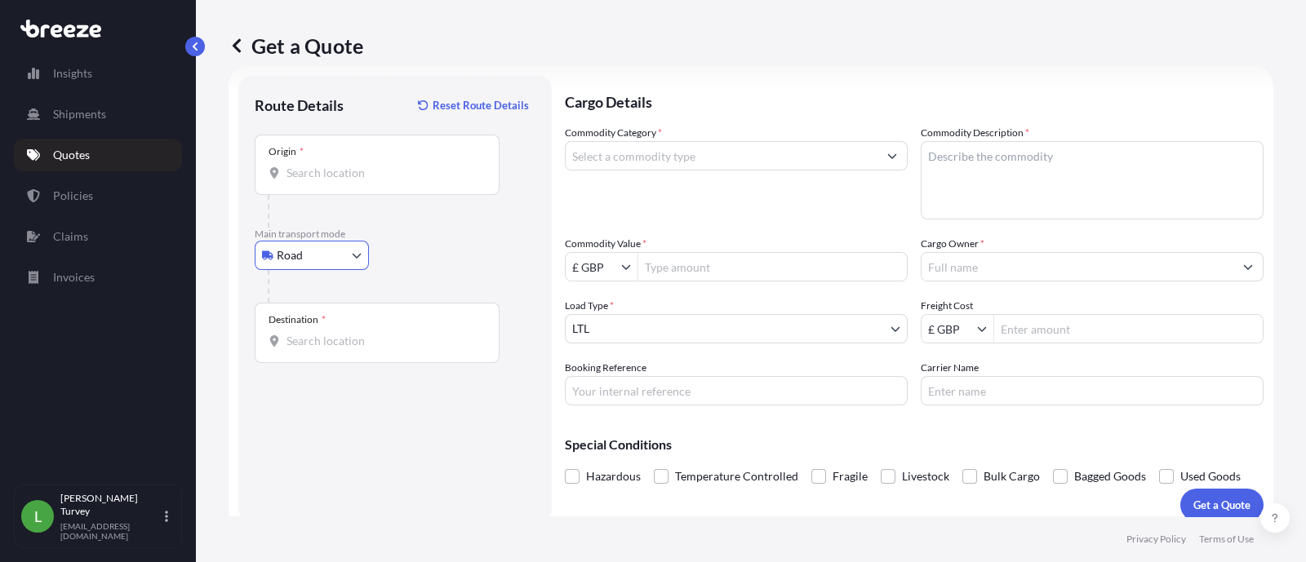
click at [375, 179] on input "Origin *" at bounding box center [382, 173] width 193 height 16
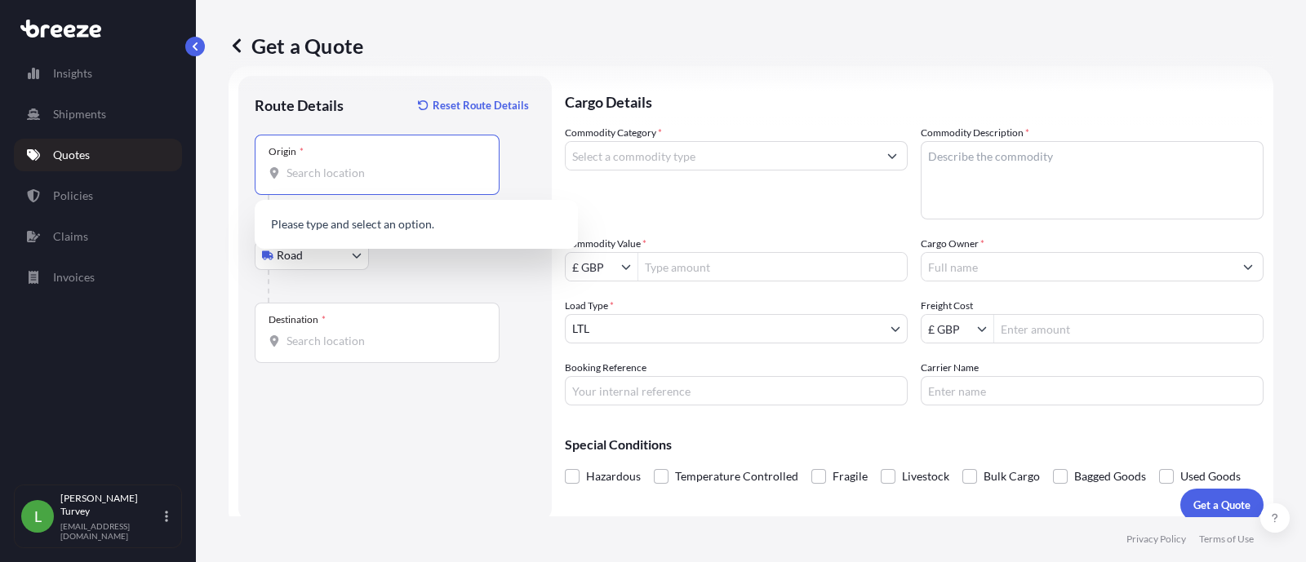
paste input "[GEOGRAPHIC_DATA]"
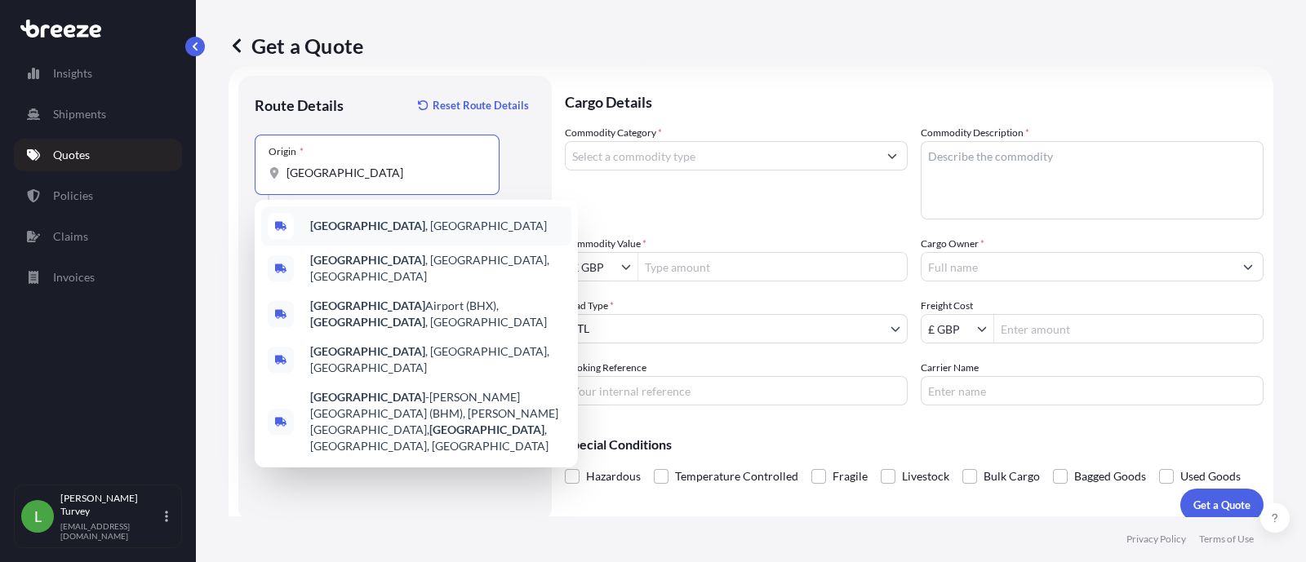
click at [379, 234] on div "[GEOGRAPHIC_DATA] , [GEOGRAPHIC_DATA]" at bounding box center [416, 225] width 310 height 39
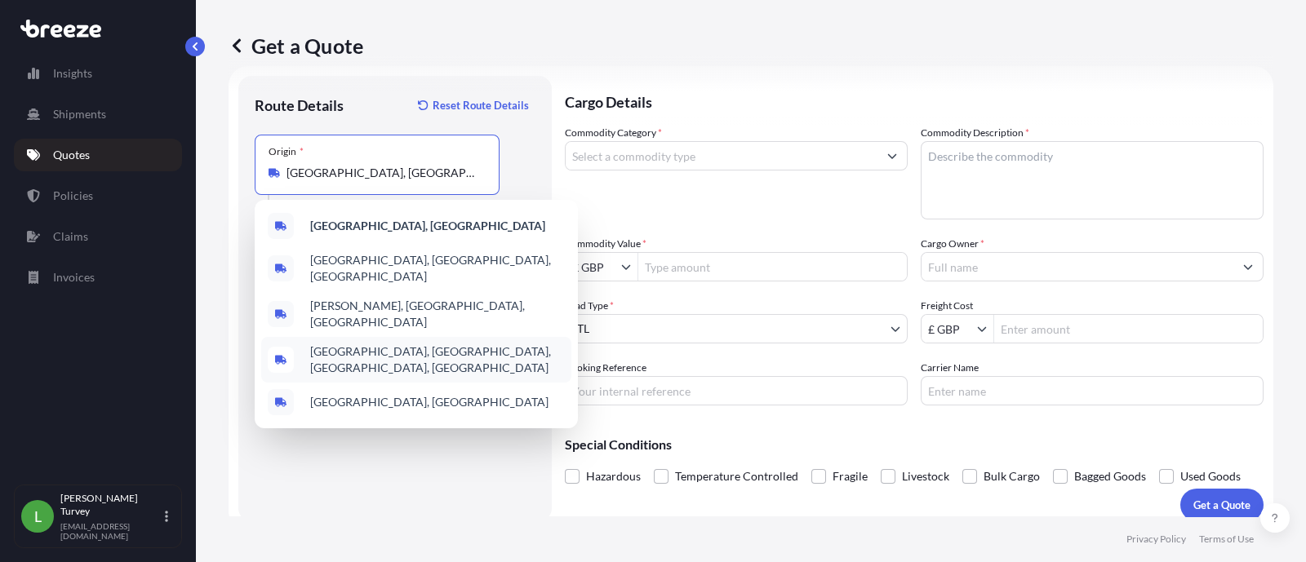
paste input "Gaydon"
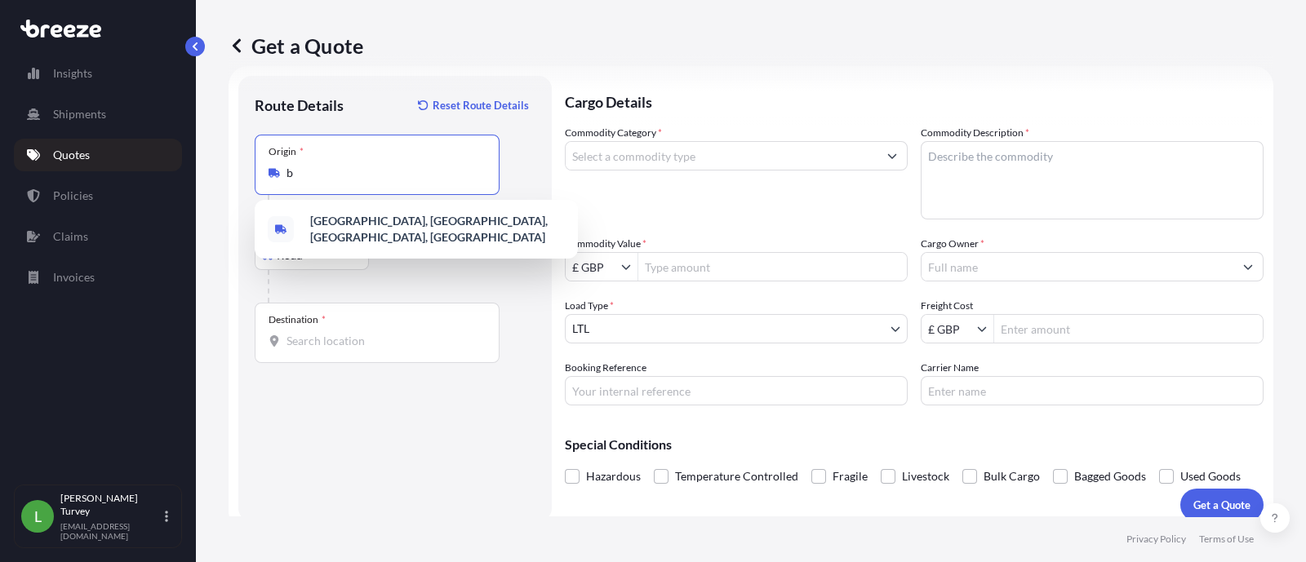
scroll to position [0, 0]
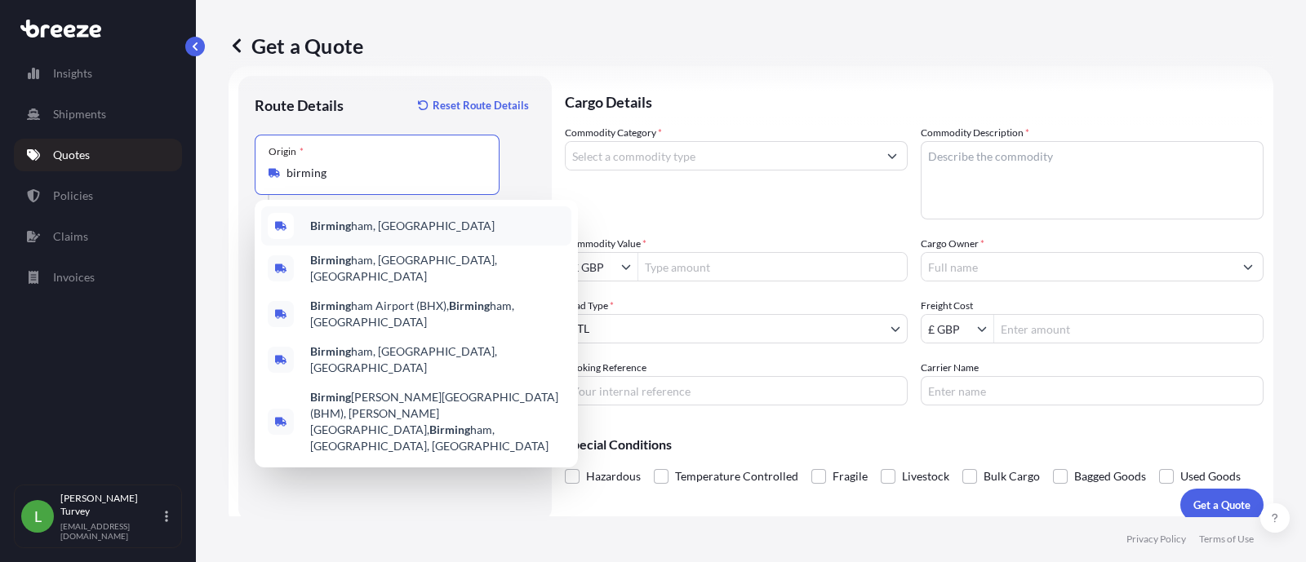
click at [351, 228] on span "Birming ham, [GEOGRAPHIC_DATA]" at bounding box center [402, 226] width 184 height 16
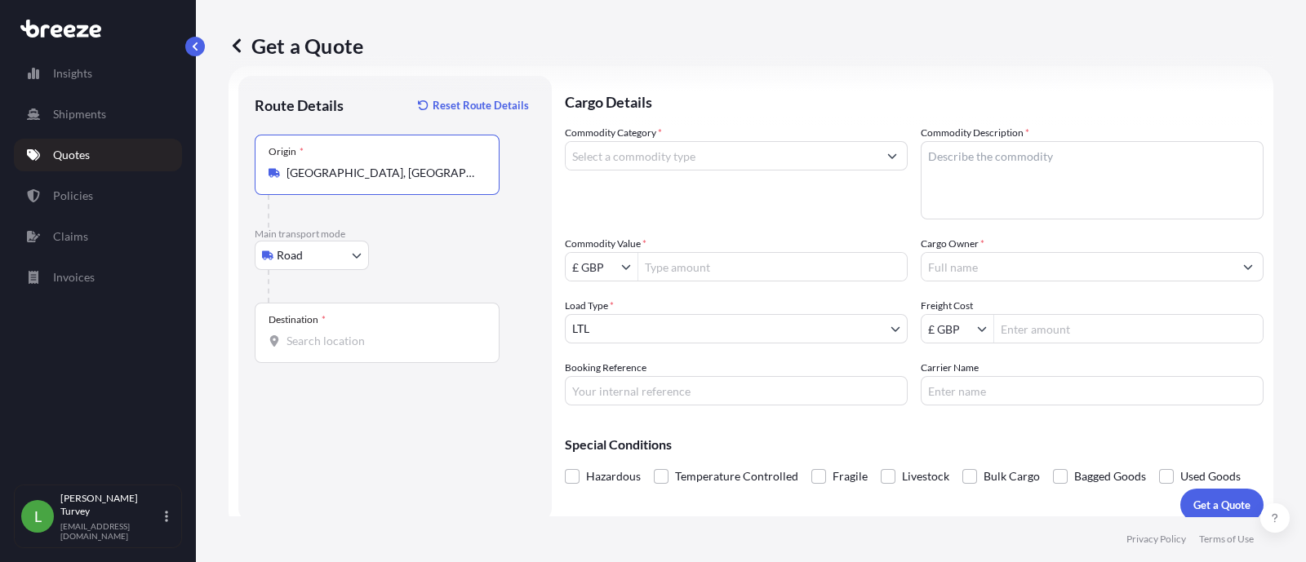
type input "[GEOGRAPHIC_DATA], [GEOGRAPHIC_DATA]"
click at [322, 348] on input "Destination *" at bounding box center [382, 341] width 193 height 16
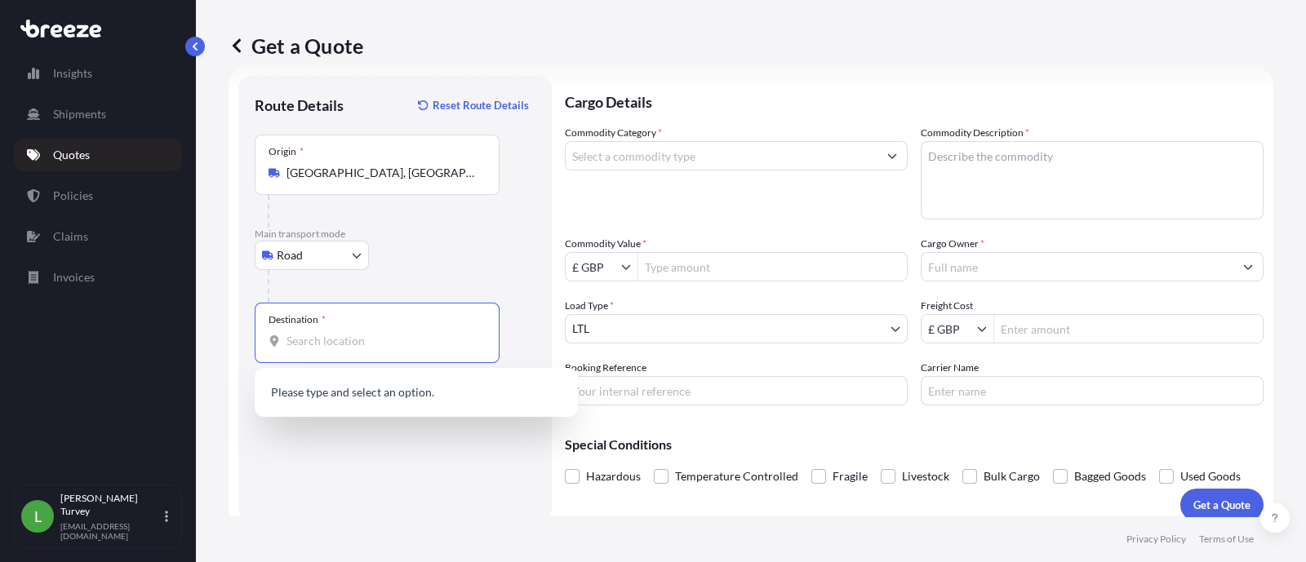
paste input "Gaydon"
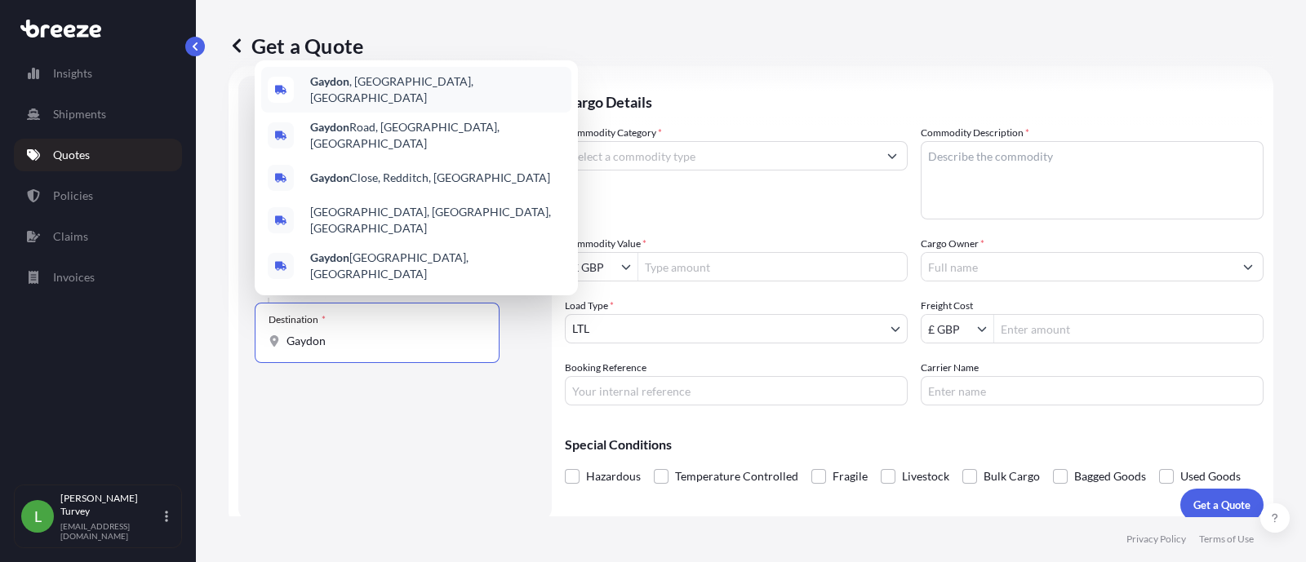
click at [420, 113] on div "Gaydon , [GEOGRAPHIC_DATA], [GEOGRAPHIC_DATA]" at bounding box center [416, 90] width 310 height 46
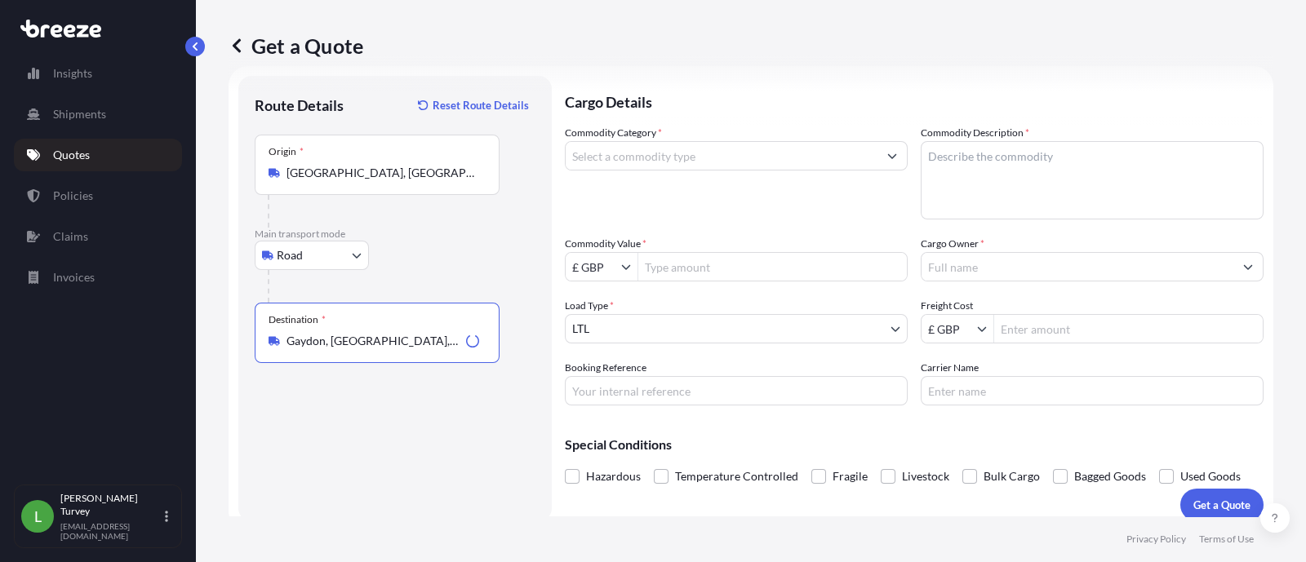
type input "Gaydon, [GEOGRAPHIC_DATA], [GEOGRAPHIC_DATA]"
click at [635, 155] on input "Commodity Category *" at bounding box center [721, 155] width 312 height 29
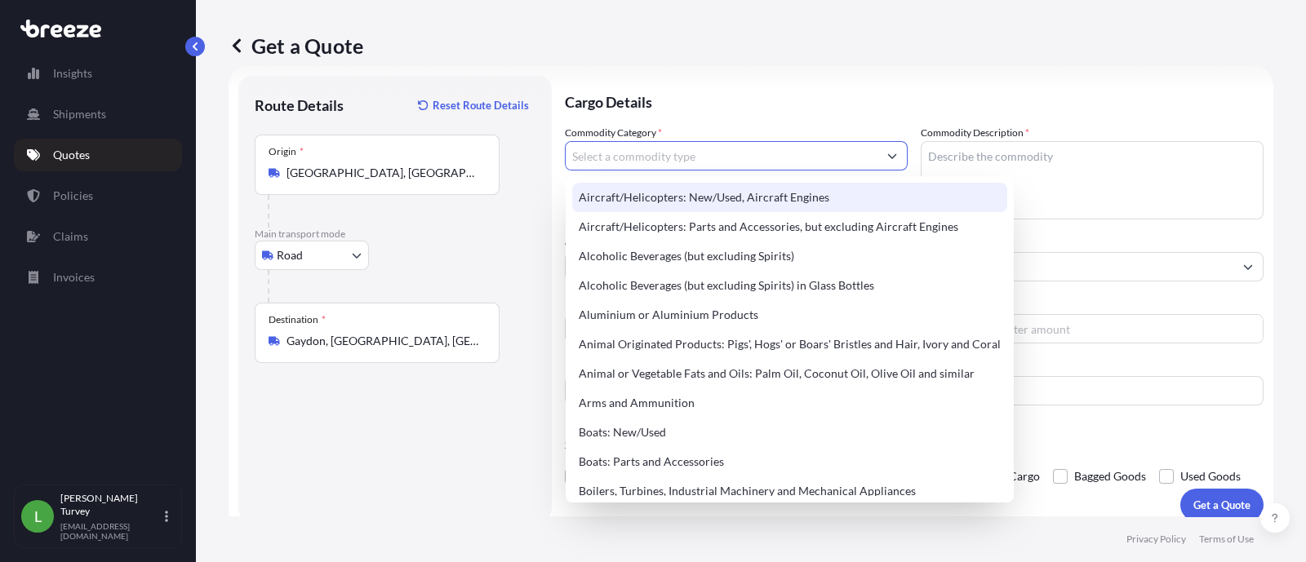
click at [658, 159] on input "Commodity Category *" at bounding box center [721, 155] width 312 height 29
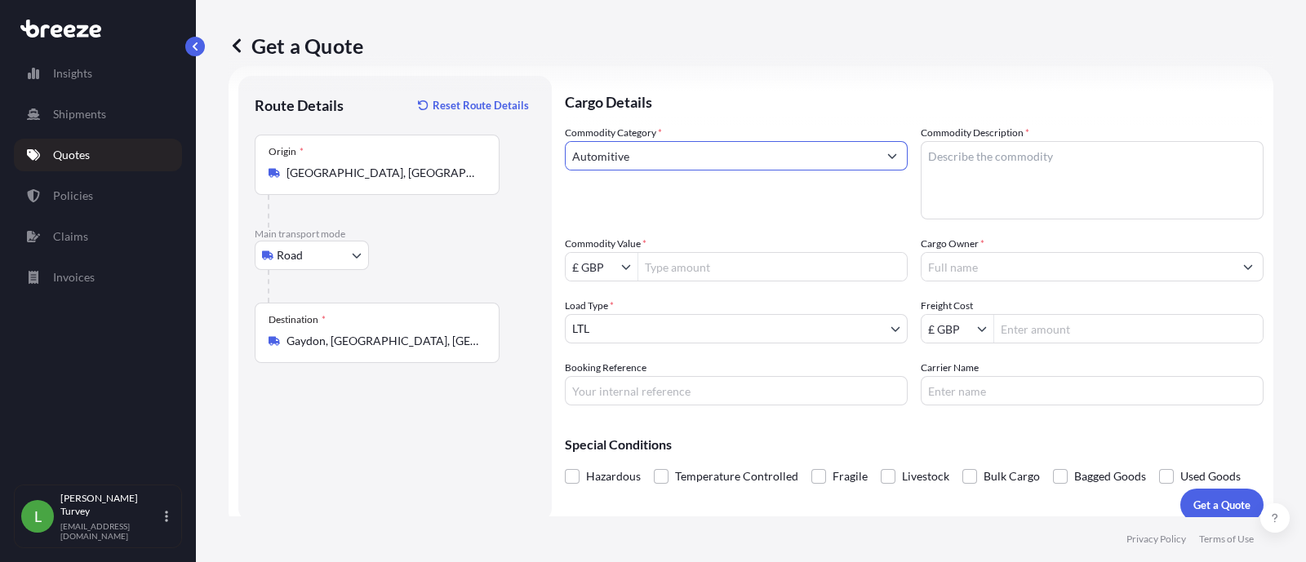
click at [665, 180] on div "Commodity Category * Automitive" at bounding box center [736, 172] width 343 height 95
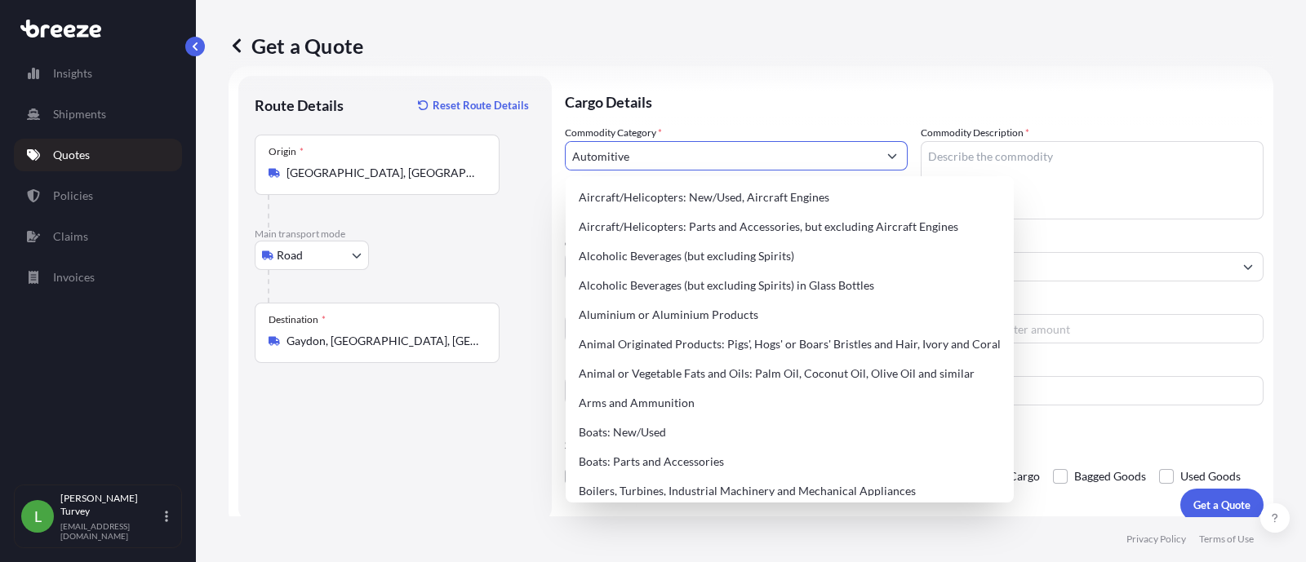
click at [672, 155] on input "Automitive" at bounding box center [721, 155] width 312 height 29
drag, startPoint x: 673, startPoint y: 154, endPoint x: 561, endPoint y: 161, distance: 112.8
click at [561, 161] on form "Route Details Reset Route Details Place of loading Road Road Rail Origin * [GEO…" at bounding box center [750, 298] width 1044 height 465
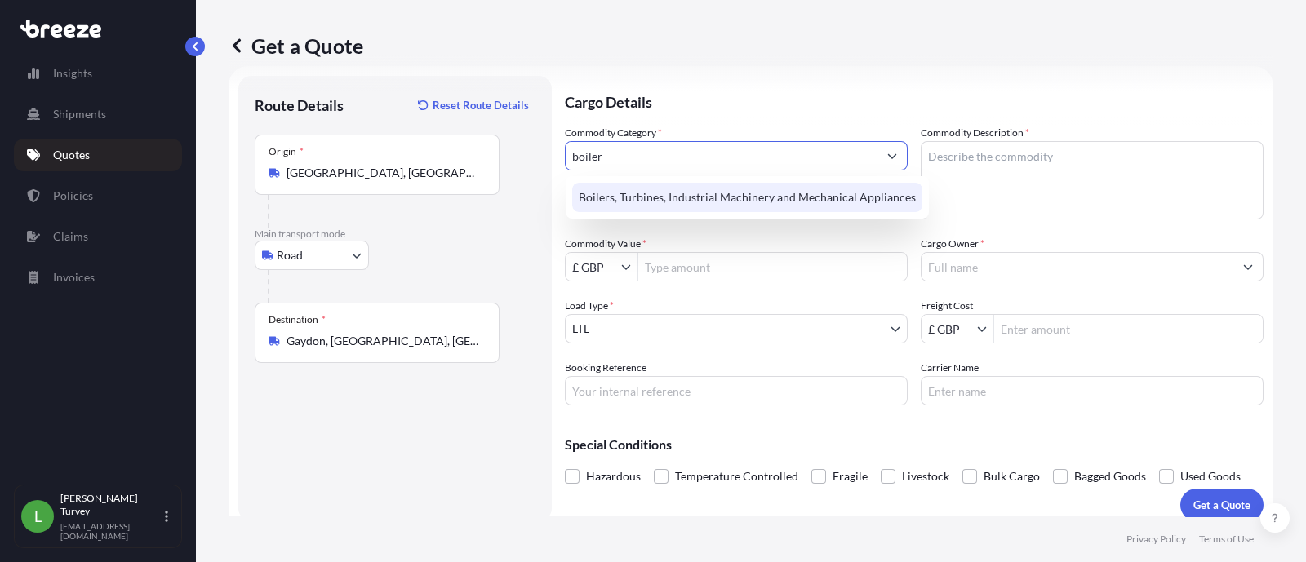
click at [610, 185] on div "Boilers, Turbines, Industrial Machinery and Mechanical Appliances" at bounding box center [747, 197] width 350 height 29
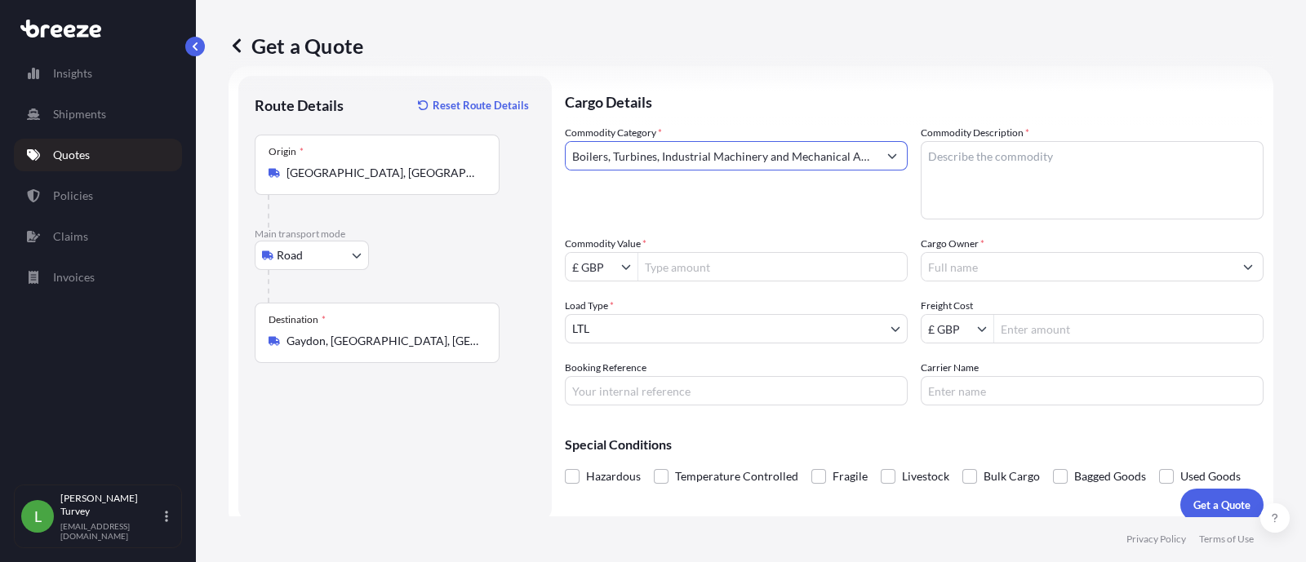
type input "Boilers, Turbines, Industrial Machinery and Mechanical Appliances"
click at [1036, 180] on textarea "Commodity Description *" at bounding box center [1091, 180] width 343 height 78
type textarea "1 pallet of Automotive parts"
click at [990, 253] on input "Cargo Owner *" at bounding box center [1077, 266] width 312 height 29
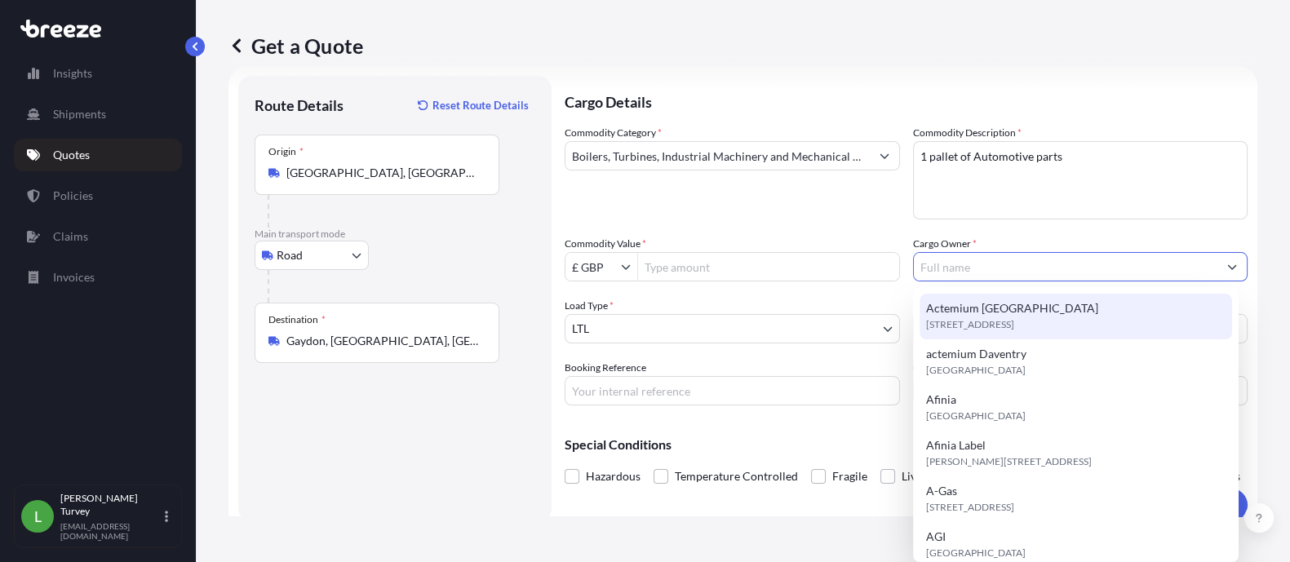
click at [1012, 307] on span "Actemium [GEOGRAPHIC_DATA]" at bounding box center [1012, 308] width 172 height 16
type input "Actemium [GEOGRAPHIC_DATA]"
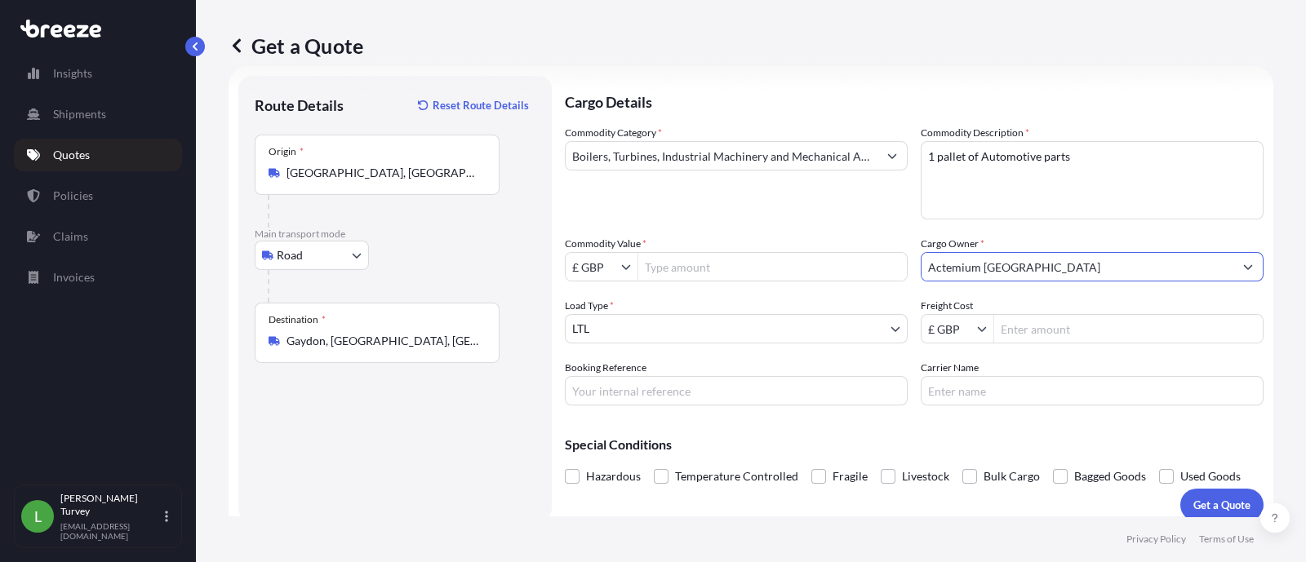
click at [1012, 325] on input "Freight Cost" at bounding box center [1128, 328] width 268 height 29
type input "240"
click at [731, 273] on input "Commodity Value *" at bounding box center [772, 266] width 268 height 29
click at [600, 264] on input "£ GBP" at bounding box center [592, 266] width 55 height 29
click at [695, 221] on div "Commodity Category * Boilers, Turbines, Industrial Machinery and Mechanical App…" at bounding box center [914, 265] width 698 height 281
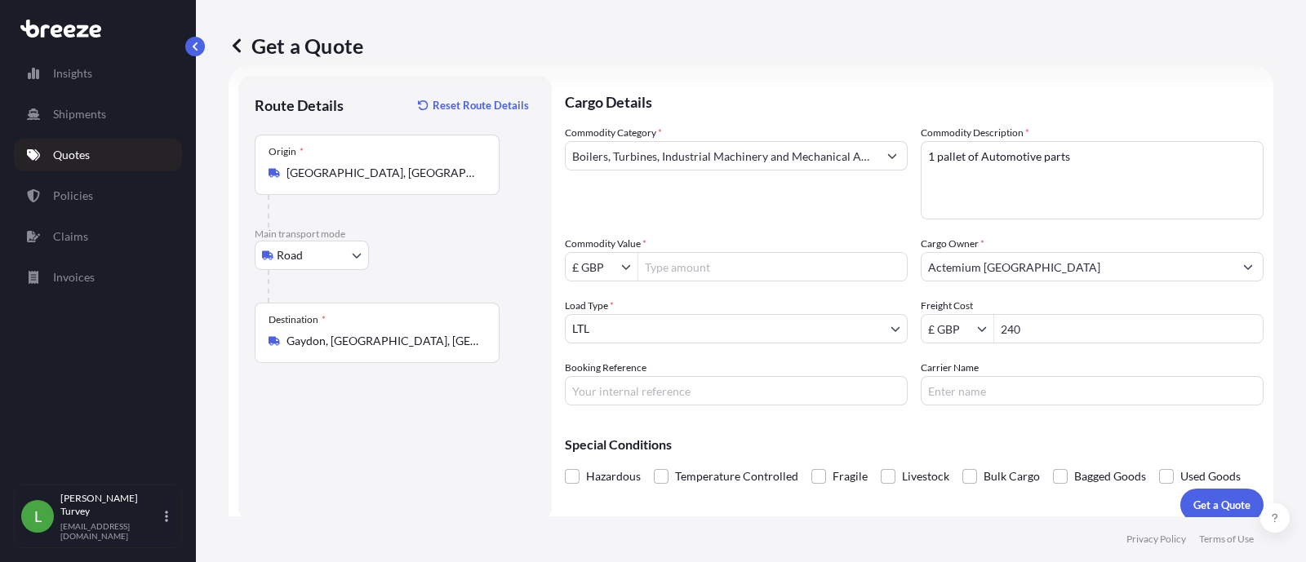
click at [689, 260] on input "Commodity Value *" at bounding box center [772, 266] width 268 height 29
click at [755, 255] on input "Commodity Value *" at bounding box center [772, 266] width 268 height 29
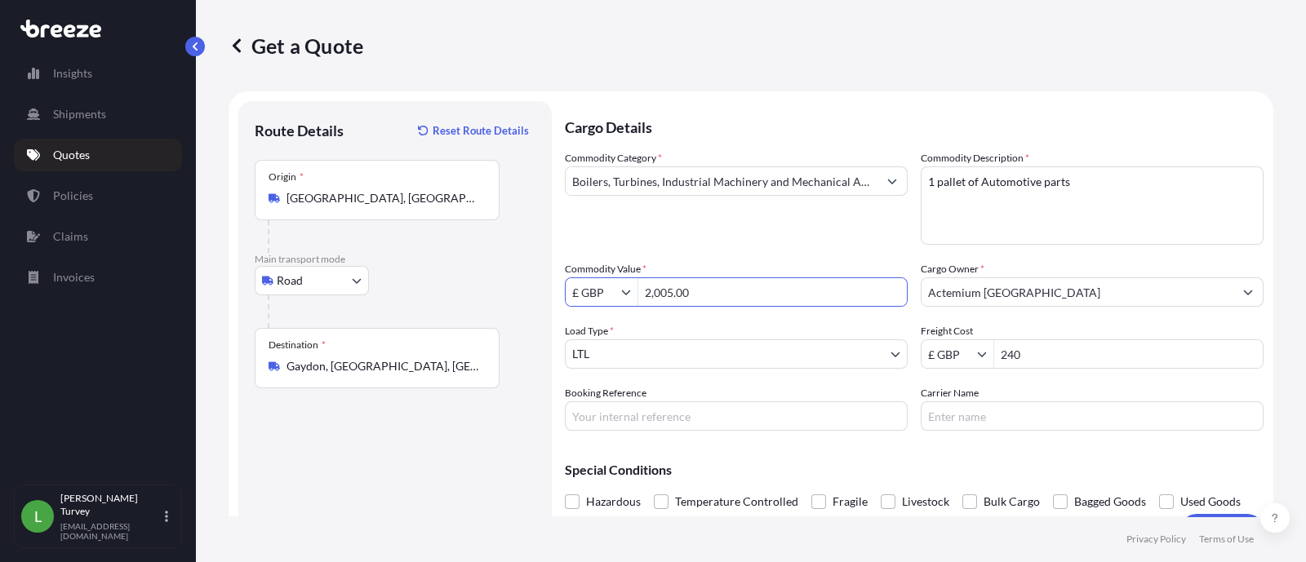
type input "2,005"
click at [754, 330] on div "Load Type * LTL" at bounding box center [736, 346] width 343 height 46
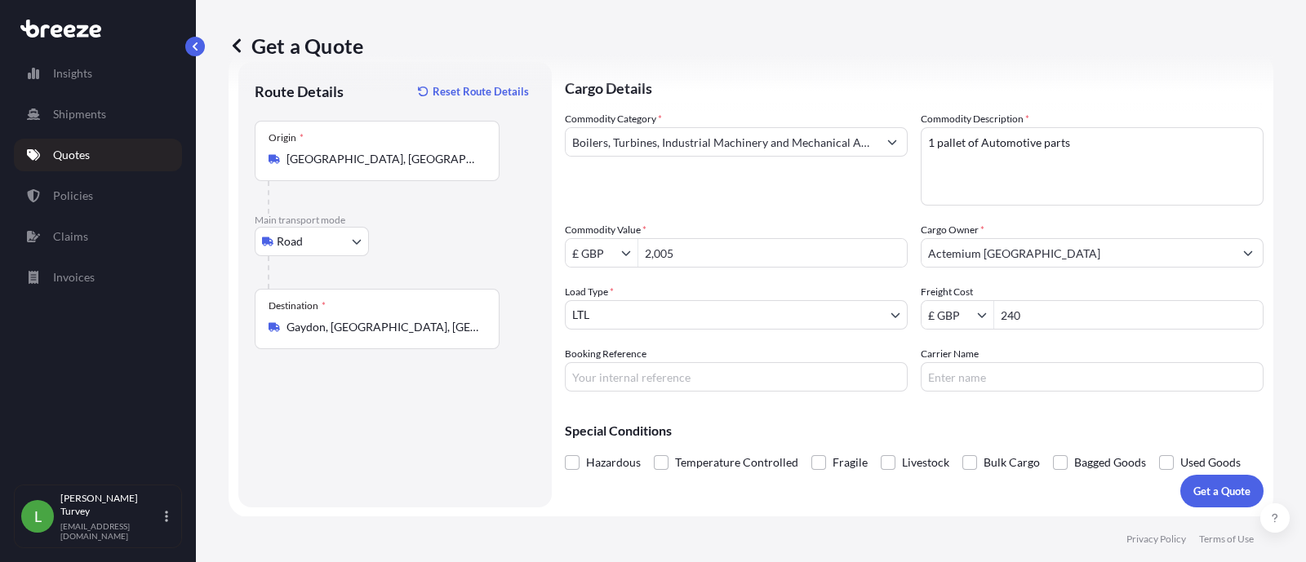
click at [962, 375] on input "Carrier Name" at bounding box center [1091, 376] width 343 height 29
click at [780, 379] on input "Booking Reference" at bounding box center [736, 376] width 343 height 29
drag, startPoint x: 771, startPoint y: 406, endPoint x: 781, endPoint y: 406, distance: 9.8
click at [771, 406] on div "Special Conditions Hazardous Temperature Controlled Fragile Livestock Bulk Carg…" at bounding box center [914, 440] width 698 height 70
click at [1193, 495] on p "Get a Quote" at bounding box center [1221, 491] width 57 height 16
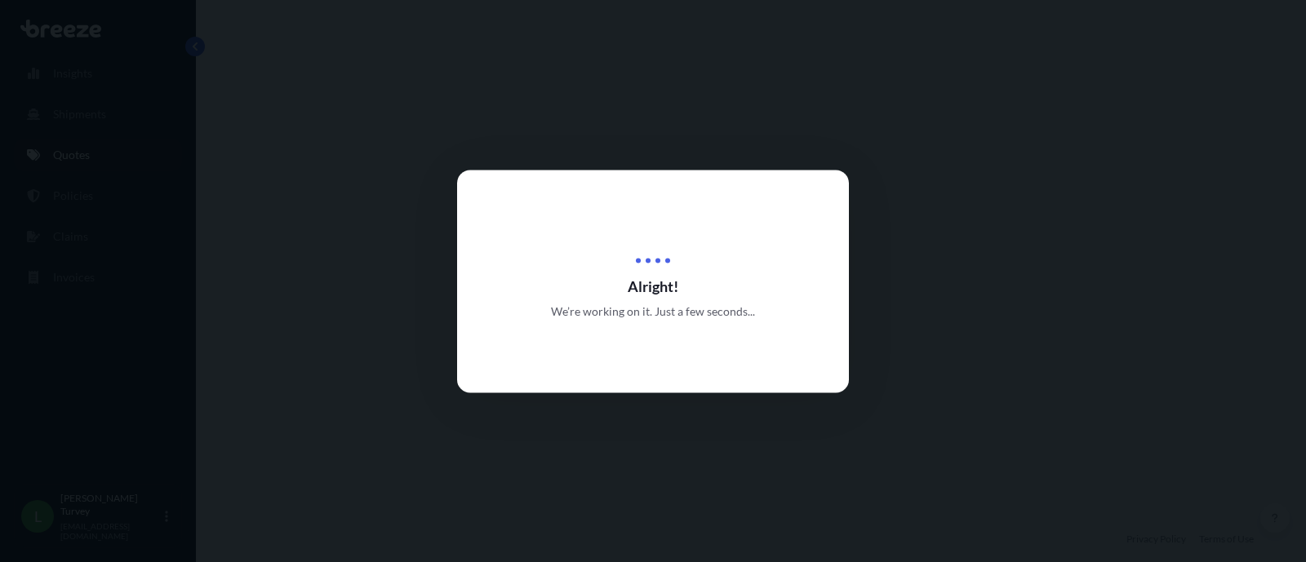
select select "Road"
select select "1"
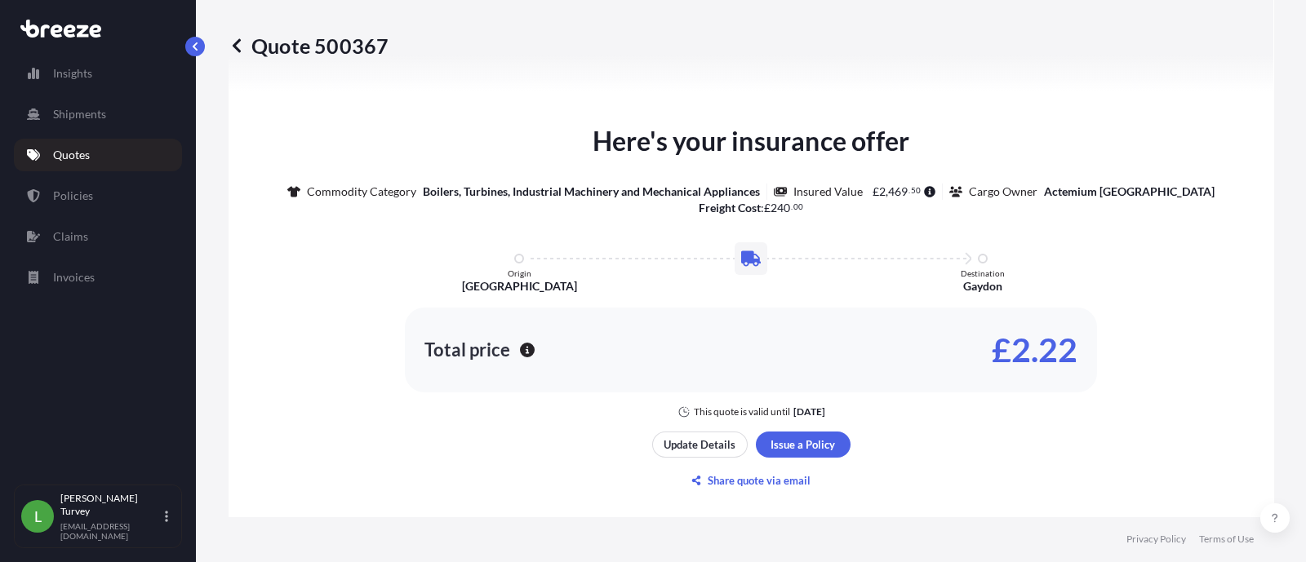
scroll to position [762, 0]
